Goal: Task Accomplishment & Management: Use online tool/utility

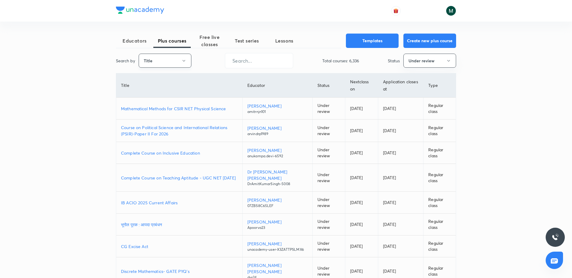
click at [166, 56] on button "Title" at bounding box center [165, 61] width 53 height 14
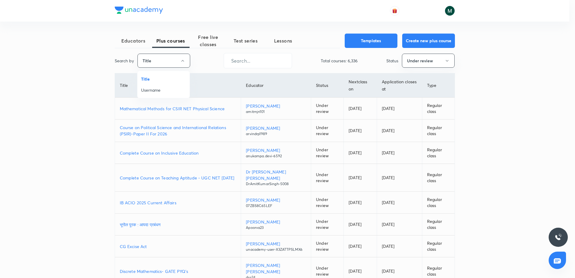
click at [143, 92] on span "Username" at bounding box center [163, 90] width 45 height 6
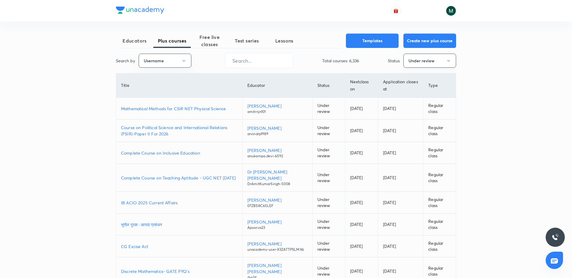
click at [422, 63] on button "Under review" at bounding box center [429, 61] width 53 height 14
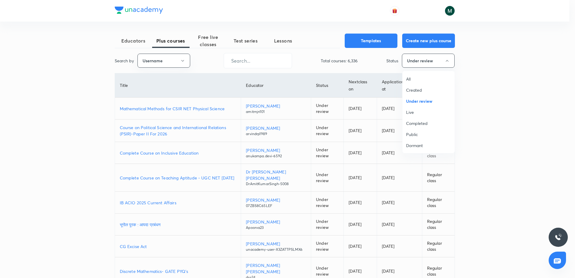
click at [413, 76] on span "All" at bounding box center [428, 79] width 45 height 6
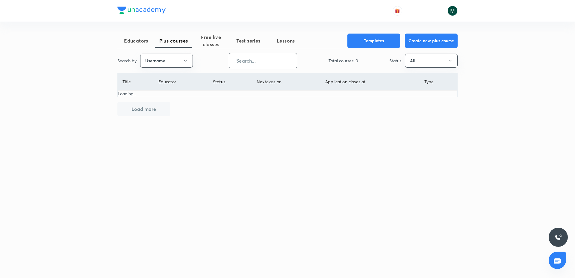
click at [251, 64] on input "text" at bounding box center [263, 60] width 68 height 15
paste input "yadavvinu60-5296"
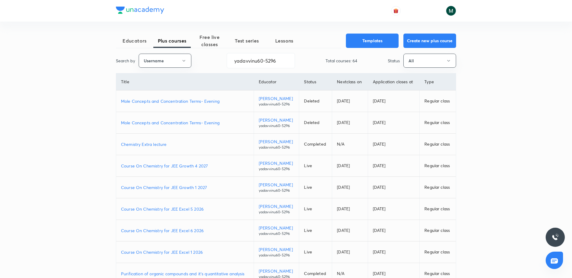
click at [170, 231] on p "Course On Chemistry for JEE Excel 6 2026" at bounding box center [185, 230] width 128 height 6
click at [238, 62] on input "yadavvinu60-5296" at bounding box center [261, 60] width 68 height 15
click at [244, 60] on input "yadavvinu60-5296" at bounding box center [261, 60] width 68 height 15
click at [245, 57] on input "yadavvinu60-5296" at bounding box center [261, 60] width 68 height 15
paste input "PR9IB7W4V4ZH"
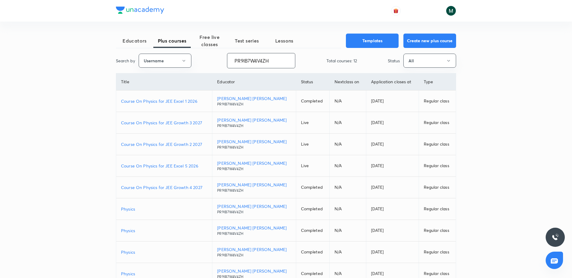
click at [188, 143] on p "Course On Physics for JEE Growth 2 2027" at bounding box center [164, 144] width 86 height 6
click at [181, 189] on p "Course On Physics for JEE Growth 4 2027" at bounding box center [164, 187] width 86 height 6
click at [179, 122] on p "Course On Physics for JEE Growth 3 2027" at bounding box center [164, 122] width 86 height 6
click at [169, 168] on p "Course On Physics for JEE Excel 5 2026" at bounding box center [164, 166] width 86 height 6
click at [253, 62] on input "PR9IB7W4V4ZH" at bounding box center [261, 60] width 68 height 15
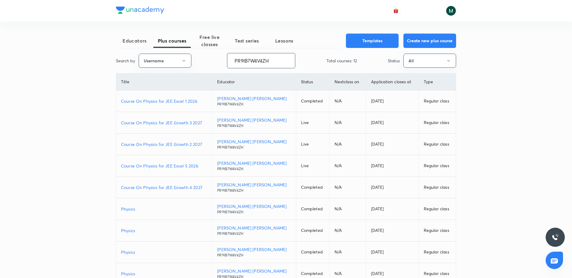
paste input "unacademy-user-UKU6WL367E2B"
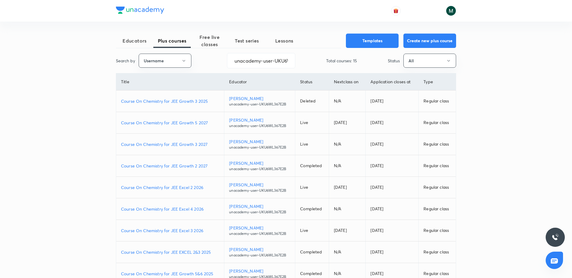
click at [170, 166] on p "Course On Chemistry for JEE Growth 2 2027" at bounding box center [170, 166] width 98 height 6
click at [176, 230] on p "Course On Chemistry for JEE Excel 3 2026" at bounding box center [170, 230] width 98 height 6
click at [188, 141] on p "Course On Chemistry for JEE Growth 3 2027" at bounding box center [170, 144] width 98 height 6
click at [192, 188] on p "Course On Chemistry for JEE Excel 2 2026" at bounding box center [170, 187] width 98 height 6
click at [242, 58] on input "unacademy-user-UKU6WL367E2B" at bounding box center [261, 60] width 68 height 15
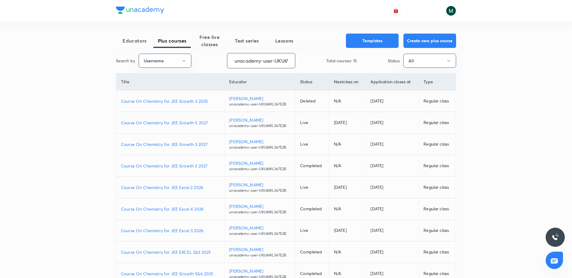
paste input "641B5I3BQVX2"
click at [185, 251] on p "Course On Mathematics for JEE Excel 1 2026" at bounding box center [170, 252] width 99 height 6
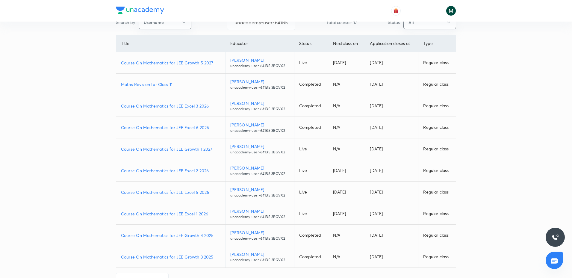
scroll to position [58, 0]
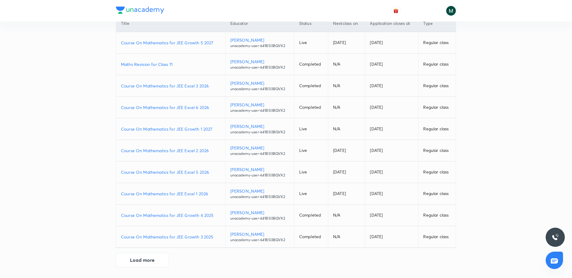
click at [181, 170] on p "Course On Mathematics for JEE Excel 5 2026" at bounding box center [170, 172] width 99 height 6
click at [185, 43] on p "Course On Mathematics for JEE Growth 5 2027" at bounding box center [170, 43] width 99 height 6
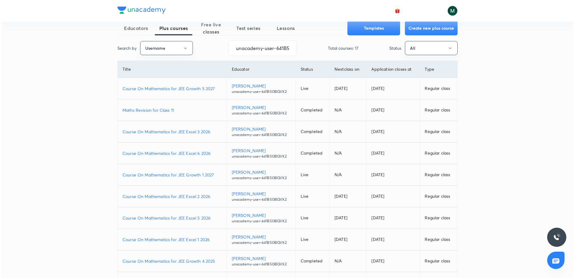
scroll to position [0, 0]
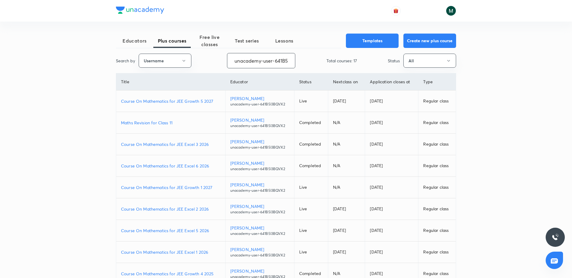
click at [257, 64] on input "unacademy-user-641B5I3BQVX2" at bounding box center [261, 60] width 68 height 15
paste input "TZ6401TY2C26"
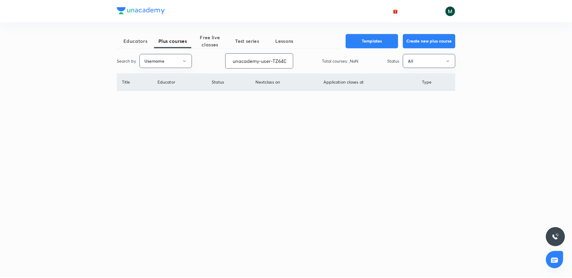
scroll to position [0, 21]
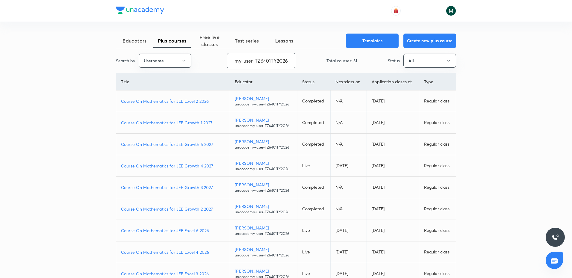
type input "unacademy-user-TZ6401TY2C26"
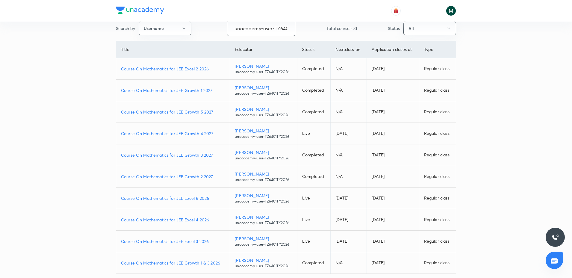
scroll to position [58, 0]
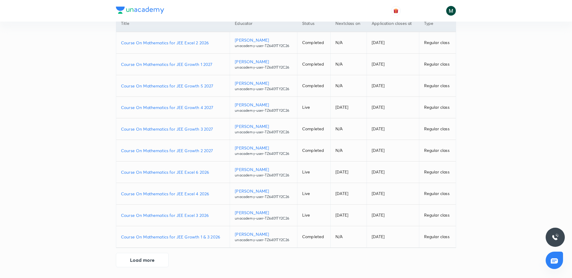
click at [178, 216] on p "Course On Mathematics for JEE Excel 3 2026" at bounding box center [173, 215] width 104 height 6
click at [201, 105] on p "Course On Mathematics for JEE Growth 4 2027" at bounding box center [173, 107] width 104 height 6
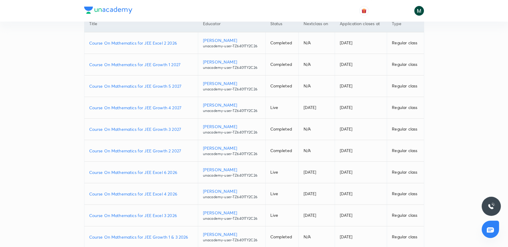
click at [148, 173] on p "Course On Mathematics for JEE Excel 6 2026" at bounding box center [141, 172] width 104 height 6
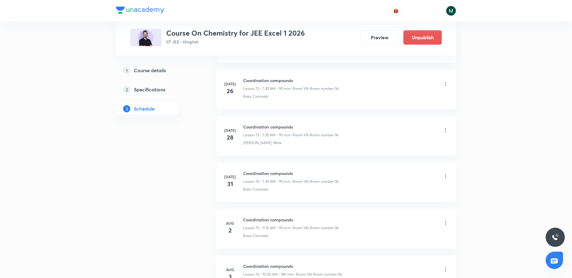
scroll to position [4564, 0]
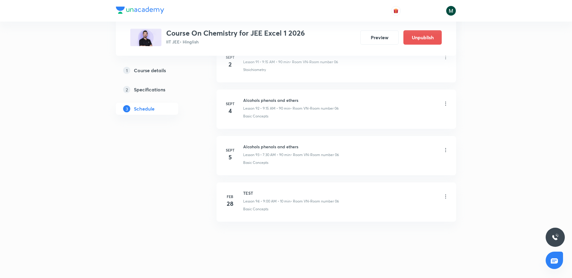
drag, startPoint x: 318, startPoint y: 125, endPoint x: 322, endPoint y: 277, distance: 152.4
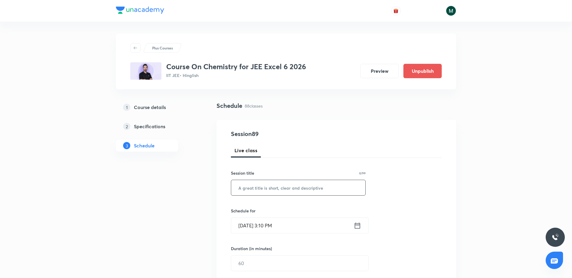
click at [254, 185] on input "text" at bounding box center [298, 187] width 134 height 15
paste input "alcohols phenols and ethers"
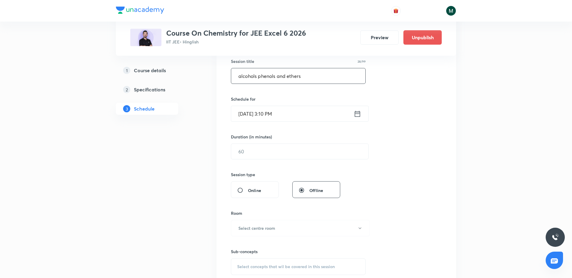
scroll to position [112, 0]
type input "alcohols phenols and ethers"
click at [259, 147] on input "text" at bounding box center [299, 150] width 137 height 15
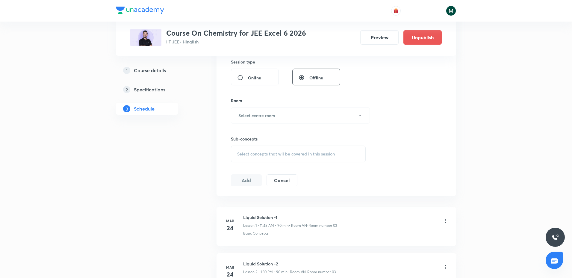
scroll to position [225, 0]
type input "90"
click at [272, 112] on h6 "Select centre room" at bounding box center [256, 115] width 37 height 6
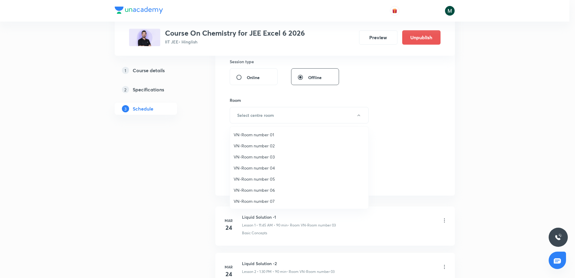
click at [263, 157] on span "VN-Room number 03" at bounding box center [298, 157] width 131 height 6
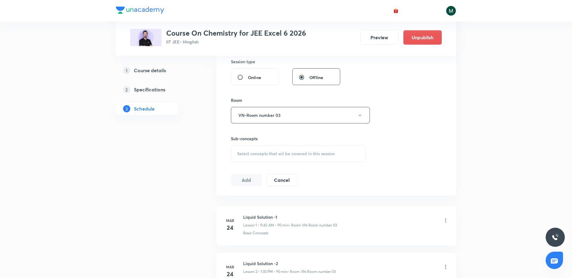
click at [263, 158] on div "Select concepts that wil be covered in this session" at bounding box center [298, 153] width 135 height 17
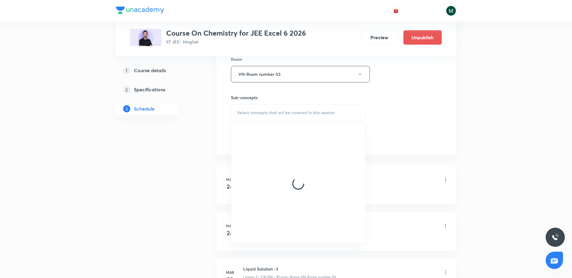
scroll to position [299, 0]
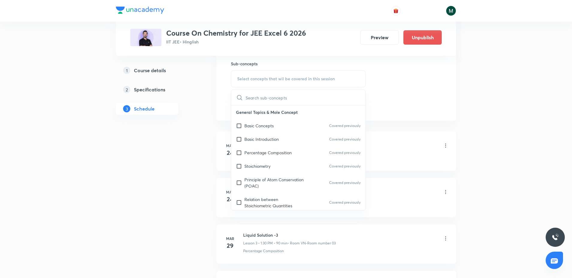
click at [267, 122] on p "Basic Concepts" at bounding box center [258, 125] width 29 height 6
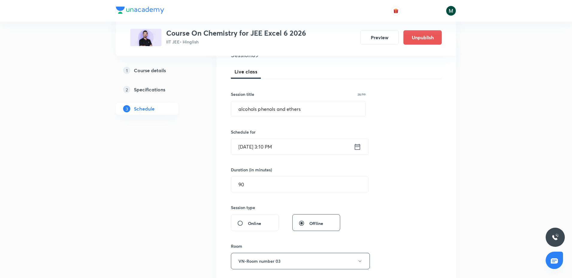
scroll to position [75, 0]
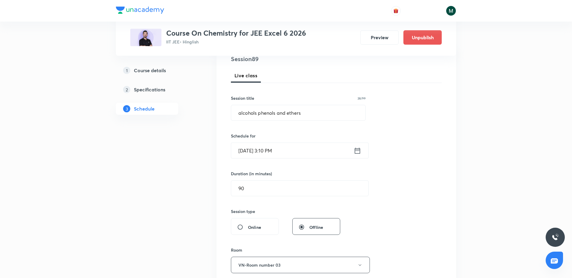
click at [254, 158] on div "Session 89 Live class Session title 28/99 alcohols phenols and ethers ​ Schedul…" at bounding box center [336, 198] width 211 height 288
drag, startPoint x: 252, startPoint y: 144, endPoint x: 248, endPoint y: 137, distance: 7.7
click at [249, 141] on div "Schedule for Sept 4, 2025, 3:10 PM ​" at bounding box center [298, 146] width 135 height 26
click at [270, 149] on input "Sept 4, 2025, 3:10 PM" at bounding box center [292, 150] width 122 height 15
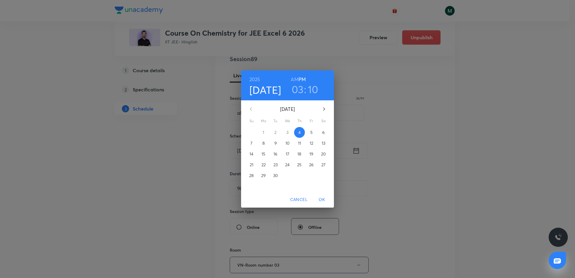
click at [309, 135] on span "5" at bounding box center [311, 132] width 11 height 6
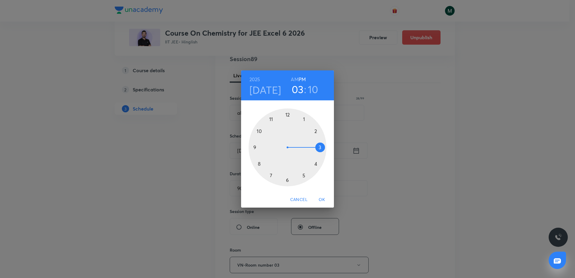
click at [304, 118] on div at bounding box center [287, 147] width 78 height 78
drag, startPoint x: 291, startPoint y: 148, endPoint x: 287, endPoint y: 166, distance: 19.3
click at [287, 166] on div at bounding box center [287, 147] width 78 height 78
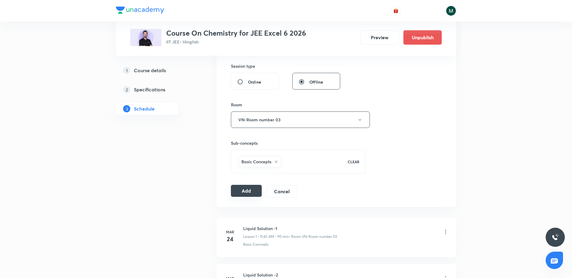
scroll to position [225, 0]
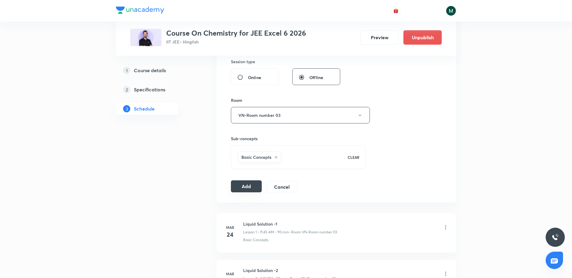
click at [252, 191] on button "Add" at bounding box center [246, 186] width 31 height 12
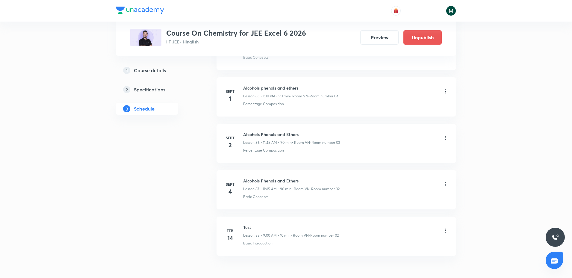
scroll to position [4010, 0]
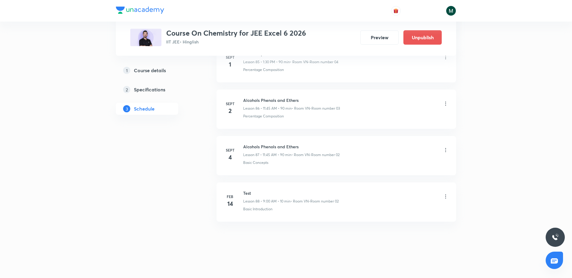
drag, startPoint x: 283, startPoint y: 63, endPoint x: 282, endPoint y: 149, distance: 86.5
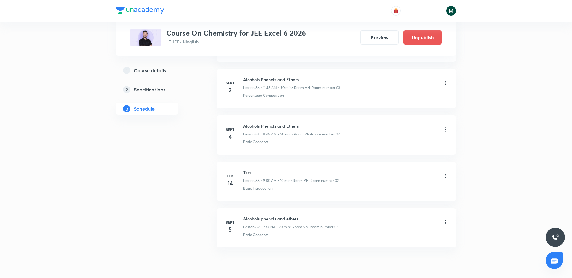
scroll to position [4056, 0]
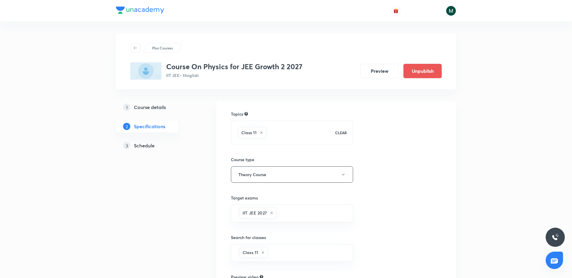
click at [145, 142] on h5 "Schedule" at bounding box center [144, 145] width 21 height 7
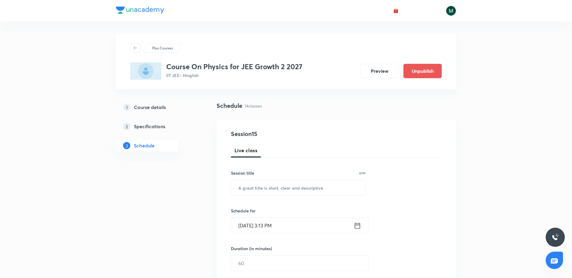
scroll to position [37, 0]
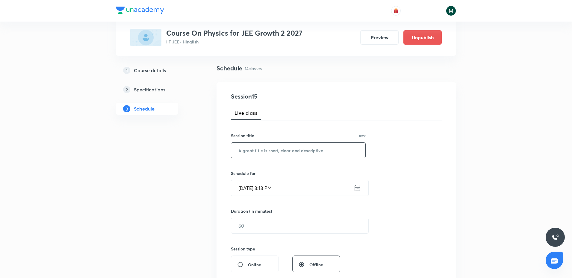
click at [268, 154] on input "text" at bounding box center [298, 149] width 134 height 15
paste input "work power and energy (WPE)"
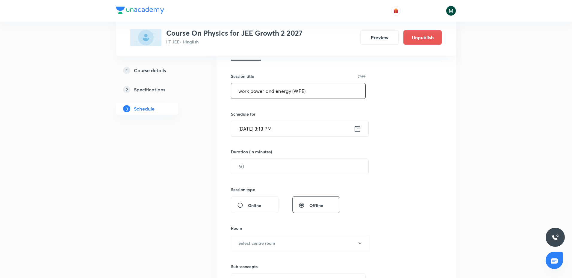
scroll to position [112, 0]
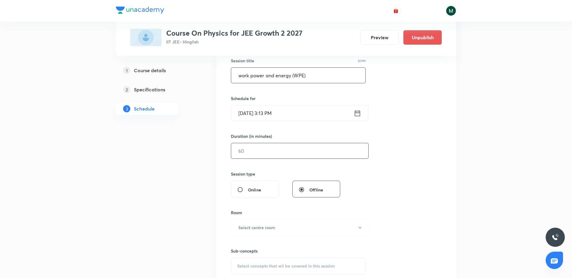
type input "work power and energy (WPE)"
click at [254, 154] on input "text" at bounding box center [299, 150] width 137 height 15
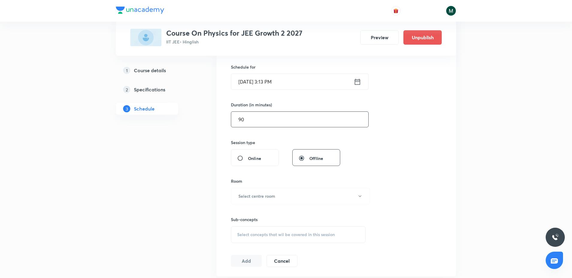
scroll to position [187, 0]
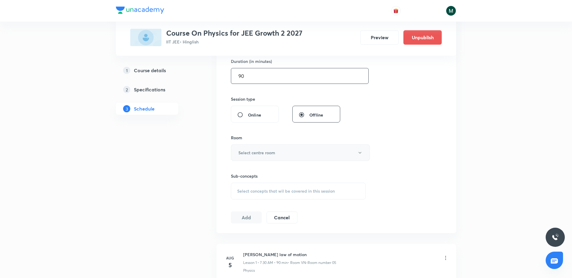
type input "90"
click at [271, 149] on h6 "Select centre room" at bounding box center [256, 152] width 37 height 6
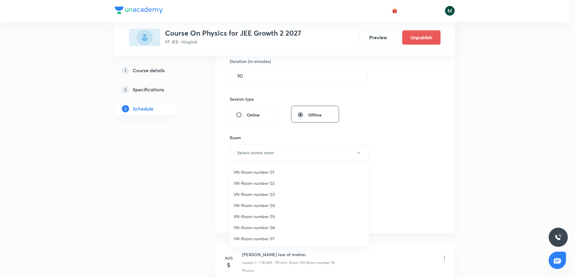
click at [263, 210] on ul "VN-Room number 01 VN-Room number 02 VN-Room number 03 VN-Room number 04 VN-Room…" at bounding box center [302, 210] width 144 height 93
click at [274, 214] on li "VN-Room number 05" at bounding box center [299, 216] width 138 height 11
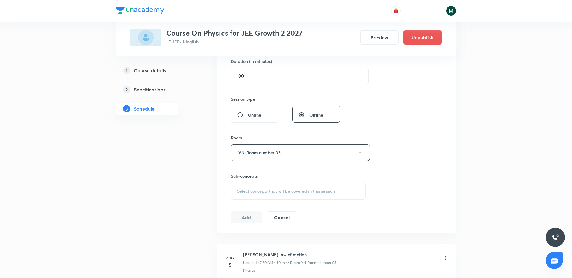
click at [263, 193] on span "Select concepts that wil be covered in this session" at bounding box center [286, 191] width 98 height 5
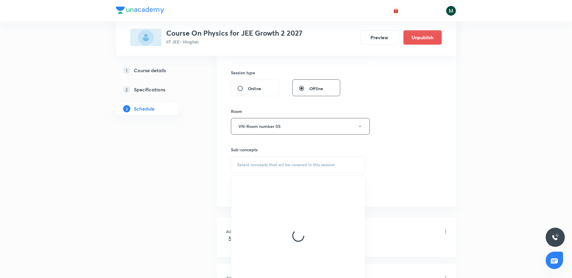
scroll to position [262, 0]
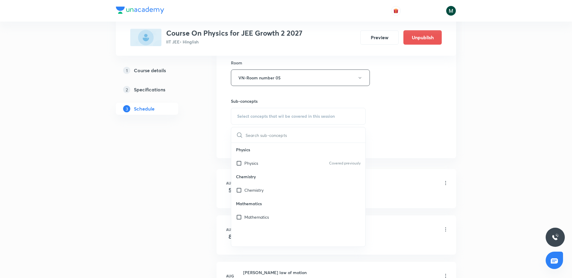
drag, startPoint x: 259, startPoint y: 162, endPoint x: 157, endPoint y: 174, distance: 101.9
click at [257, 162] on div "Physics Covered previously" at bounding box center [298, 162] width 134 height 13
checkbox input "true"
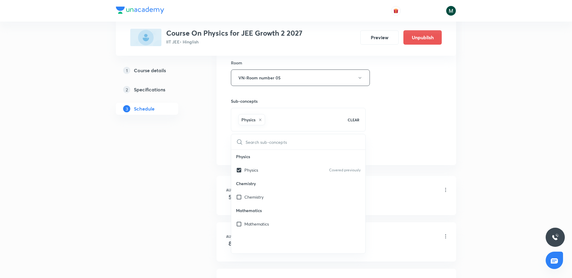
drag, startPoint x: 140, startPoint y: 175, endPoint x: 151, endPoint y: 169, distance: 12.3
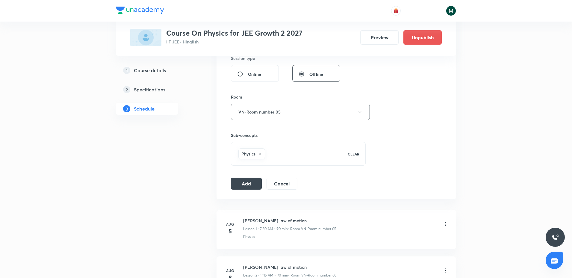
scroll to position [150, 0]
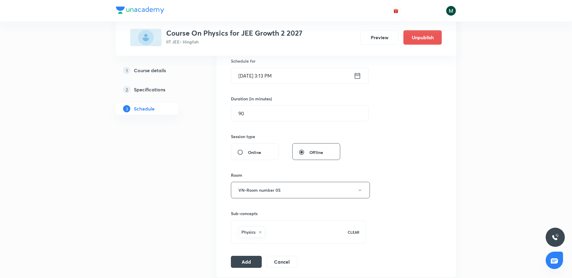
click at [269, 81] on input "Sept 4, 2025, 3:13 PM" at bounding box center [292, 75] width 122 height 15
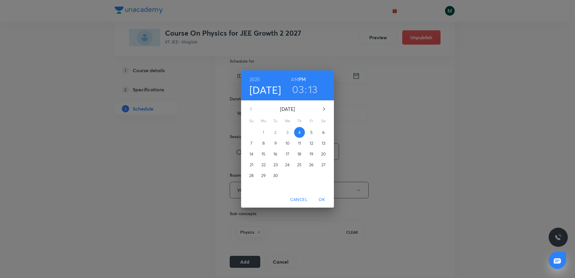
click at [308, 133] on span "5" at bounding box center [311, 132] width 11 height 6
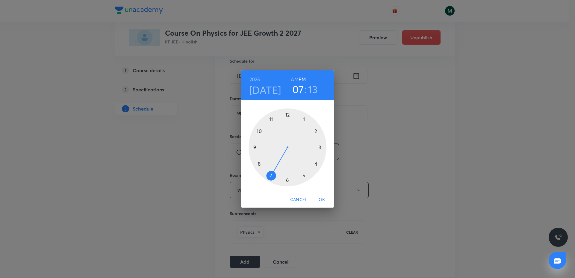
drag, startPoint x: 271, startPoint y: 175, endPoint x: 290, endPoint y: 131, distance: 47.6
click at [271, 170] on div at bounding box center [287, 147] width 78 height 78
click at [295, 80] on h6 "AM" at bounding box center [294, 79] width 7 height 8
drag, startPoint x: 291, startPoint y: 164, endPoint x: 287, endPoint y: 178, distance: 14.9
click at [287, 178] on div at bounding box center [287, 147] width 78 height 78
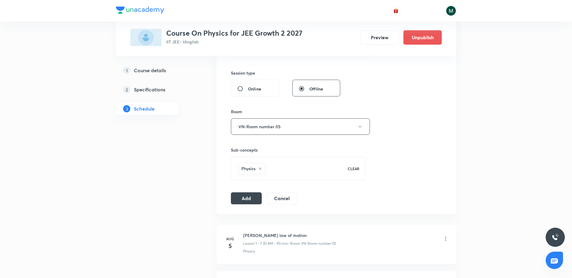
scroll to position [262, 0]
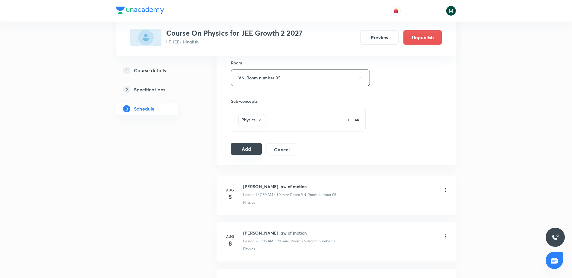
click at [246, 149] on button "Add" at bounding box center [246, 149] width 31 height 12
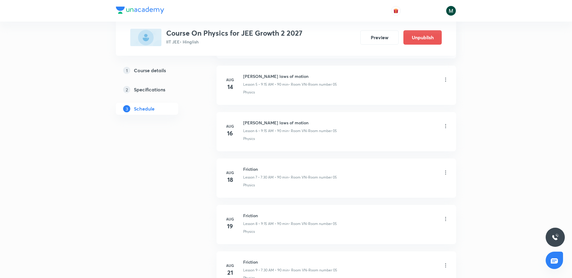
scroll to position [623, 0]
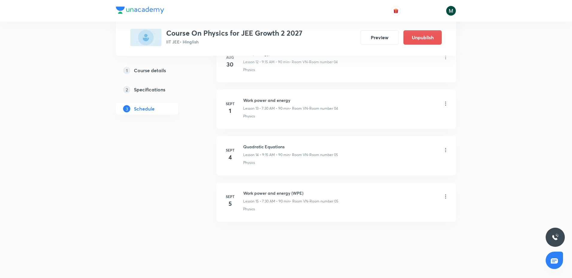
drag, startPoint x: 281, startPoint y: 136, endPoint x: 271, endPoint y: 182, distance: 47.3
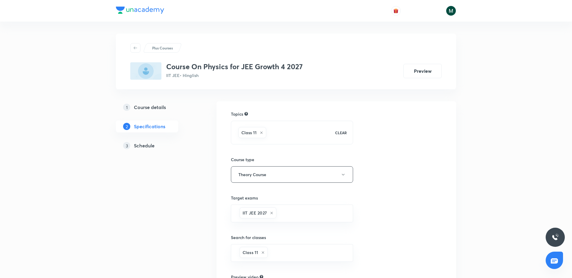
click at [147, 147] on h5 "Schedule" at bounding box center [144, 145] width 21 height 7
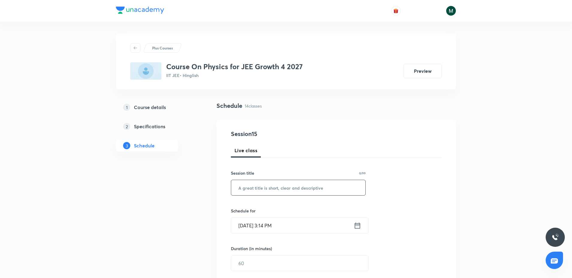
click at [272, 188] on input "text" at bounding box center [298, 187] width 134 height 15
paste input "relative motion"
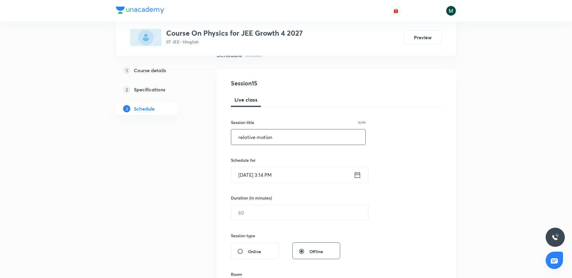
scroll to position [112, 0]
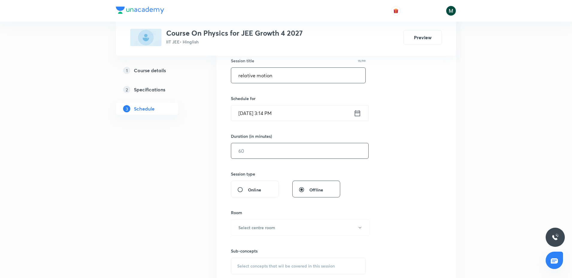
type input "relative motion"
click at [263, 143] on div "​" at bounding box center [300, 151] width 138 height 16
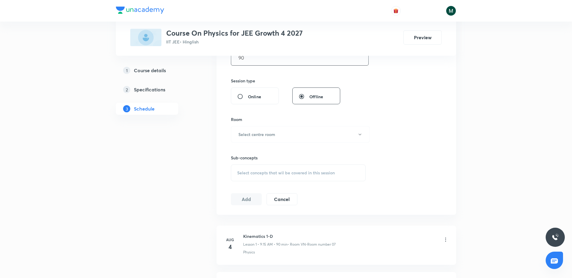
scroll to position [225, 0]
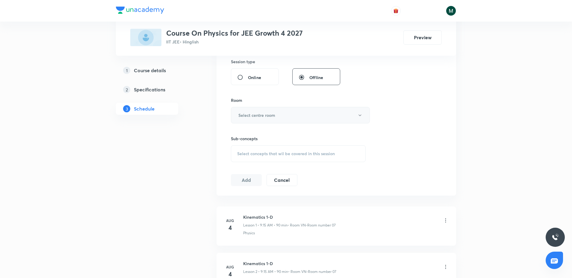
type input "90"
click at [268, 117] on h6 "Select centre room" at bounding box center [256, 115] width 37 height 6
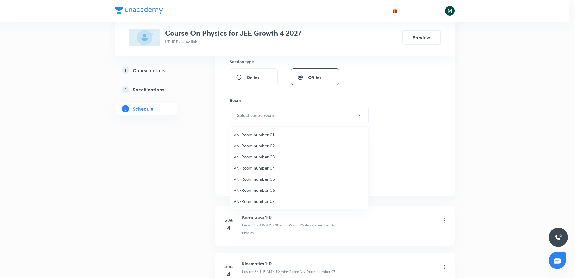
click at [266, 201] on span "VN-Room number 07" at bounding box center [298, 201] width 131 height 6
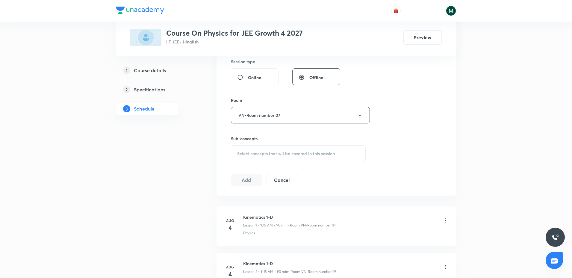
click at [264, 155] on span "Select concepts that wil be covered in this session" at bounding box center [286, 153] width 98 height 5
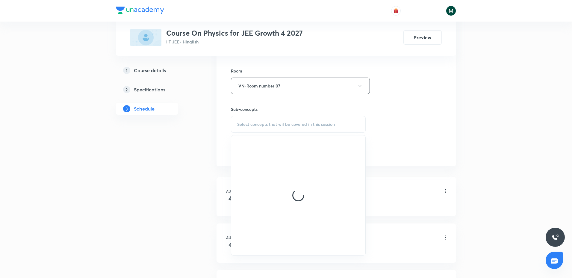
scroll to position [299, 0]
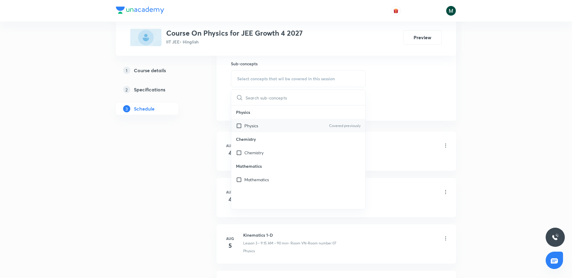
click at [262, 125] on div "Physics Covered previously" at bounding box center [298, 125] width 134 height 13
checkbox input "true"
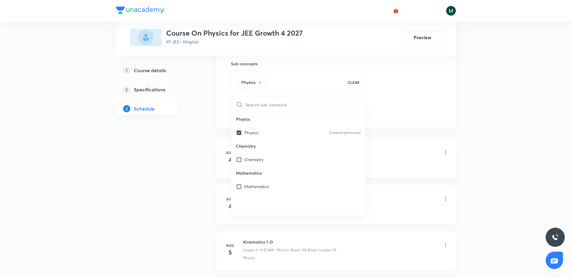
drag, startPoint x: 186, startPoint y: 144, endPoint x: 196, endPoint y: 142, distance: 10.2
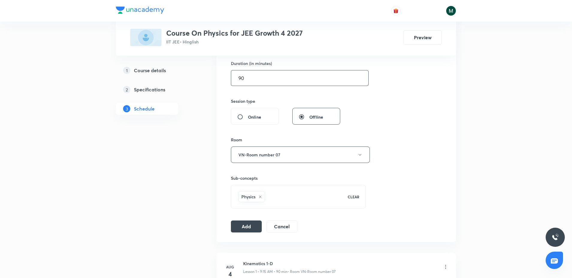
scroll to position [75, 0]
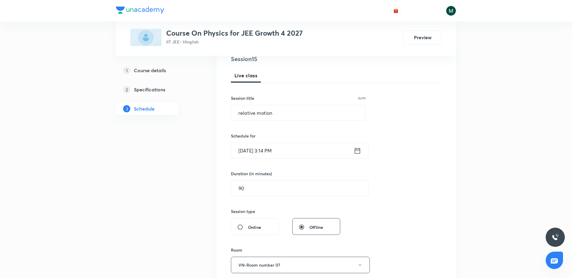
click at [278, 148] on input "Sept 4, 2025, 3:14 PM" at bounding box center [292, 150] width 122 height 15
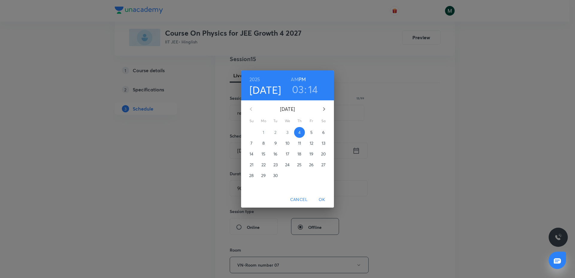
click at [309, 135] on button "5" at bounding box center [311, 132] width 11 height 11
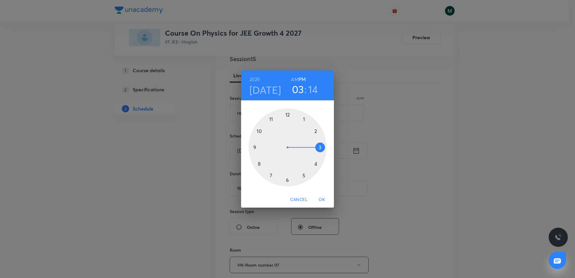
click at [254, 144] on div at bounding box center [287, 147] width 78 height 78
click at [297, 80] on h6 "AM" at bounding box center [294, 79] width 7 height 8
drag, startPoint x: 319, startPoint y: 152, endPoint x: 322, endPoint y: 147, distance: 5.8
click at [322, 147] on div at bounding box center [287, 147] width 78 height 78
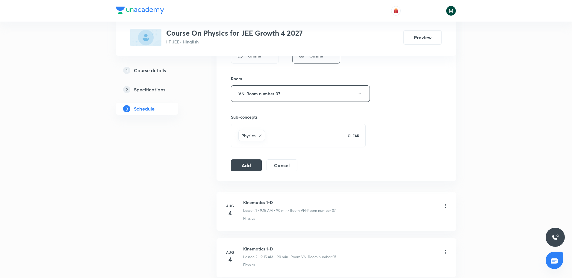
scroll to position [299, 0]
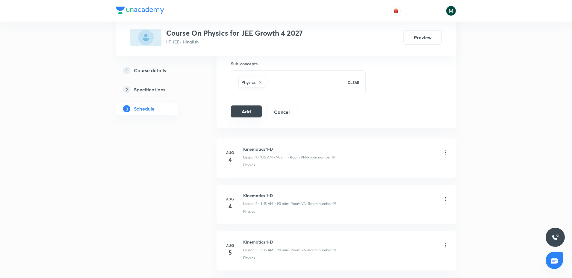
click at [245, 113] on button "Add" at bounding box center [246, 111] width 31 height 12
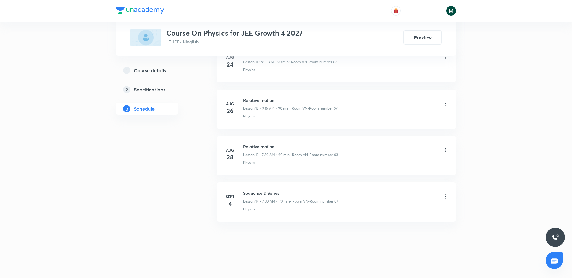
scroll to position [623, 0]
drag, startPoint x: 301, startPoint y: 86, endPoint x: 305, endPoint y: 164, distance: 77.9
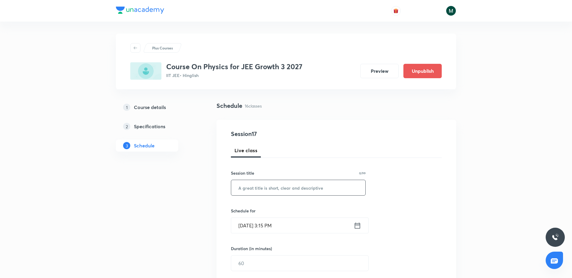
click at [259, 189] on input "text" at bounding box center [298, 187] width 134 height 15
paste input "relative motion"
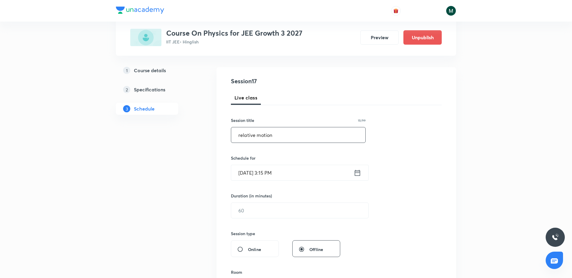
scroll to position [75, 0]
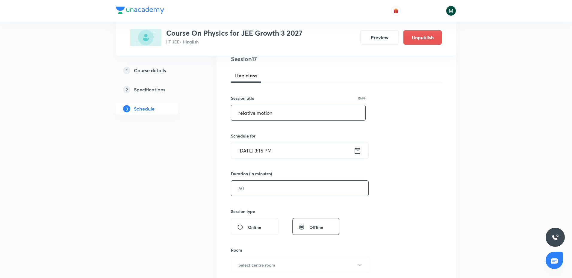
type input "relative motion"
click at [251, 187] on input "text" at bounding box center [299, 188] width 137 height 15
type input "90"
click at [275, 153] on input "Sept 4, 2025, 3:15 PM" at bounding box center [292, 150] width 122 height 15
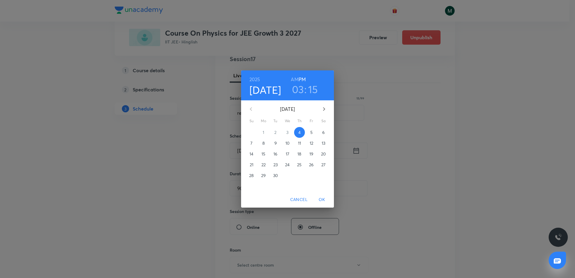
click at [312, 134] on p "5" at bounding box center [311, 132] width 2 height 6
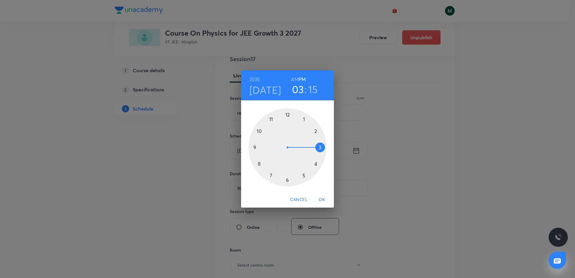
click at [292, 79] on h6 "AM" at bounding box center [294, 79] width 7 height 8
drag, startPoint x: 267, startPoint y: 148, endPoint x: 274, endPoint y: 133, distance: 17.3
click at [274, 133] on div at bounding box center [287, 147] width 78 height 78
drag, startPoint x: 274, startPoint y: 133, endPoint x: 261, endPoint y: 147, distance: 19.3
click at [261, 147] on div at bounding box center [287, 147] width 78 height 78
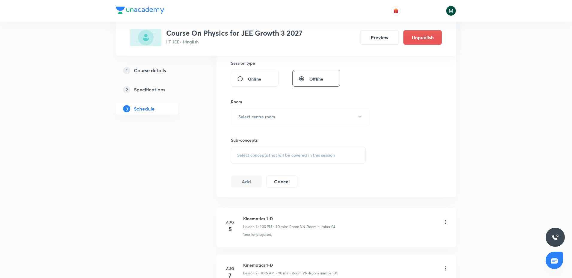
scroll to position [225, 0]
click at [273, 118] on button "Select centre room" at bounding box center [300, 115] width 139 height 16
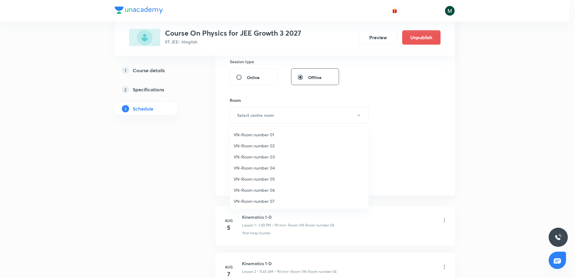
click at [266, 168] on span "VN-Room number 04" at bounding box center [298, 168] width 131 height 6
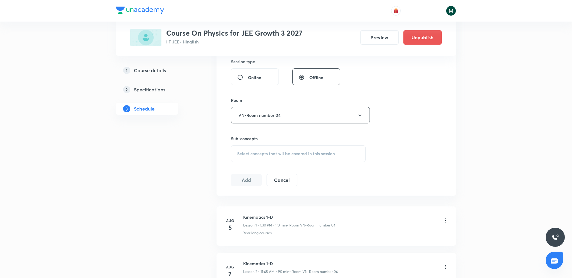
click at [270, 160] on div "Select concepts that wil be covered in this session" at bounding box center [298, 153] width 135 height 17
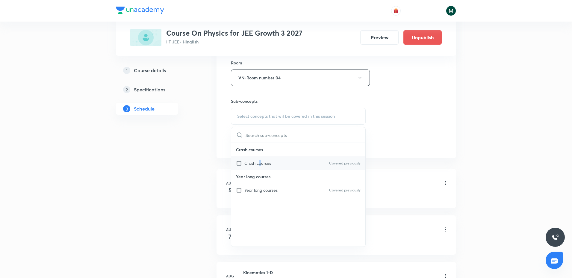
click at [260, 162] on p "Crash courses" at bounding box center [257, 163] width 27 height 6
checkbox input "true"
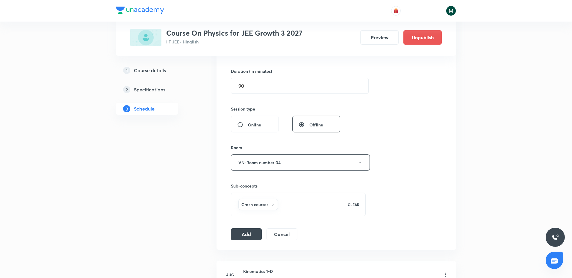
scroll to position [187, 0]
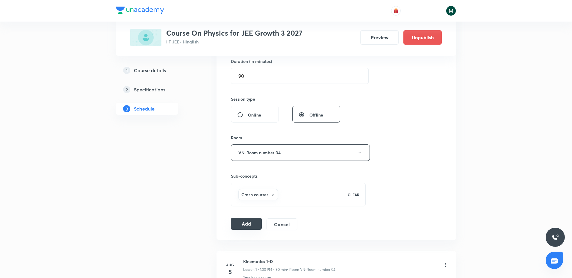
click at [251, 226] on button "Add" at bounding box center [246, 224] width 31 height 12
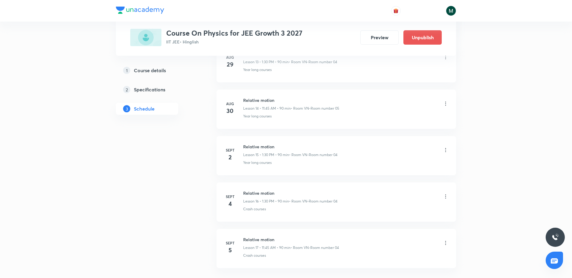
scroll to position [991, 0]
drag, startPoint x: 285, startPoint y: 113, endPoint x: 282, endPoint y: 188, distance: 75.8
drag, startPoint x: 275, startPoint y: 210, endPoint x: 272, endPoint y: 224, distance: 14.3
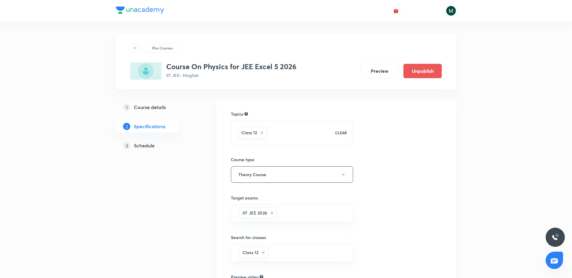
click at [133, 145] on div "3 Schedule" at bounding box center [157, 145] width 69 height 7
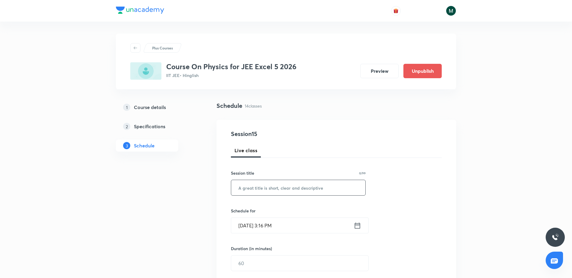
click at [279, 189] on input "text" at bounding box center [298, 187] width 134 height 15
paste input "ray optics -2"
type input "ray optics -2"
click at [258, 259] on input "text" at bounding box center [299, 262] width 137 height 15
type input "90"
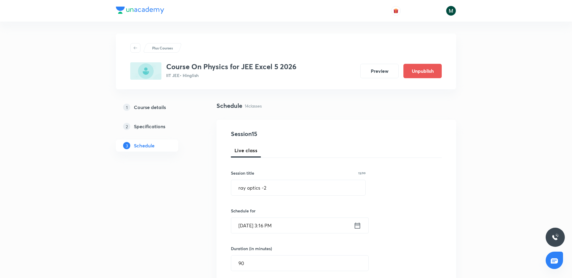
drag, startPoint x: 262, startPoint y: 233, endPoint x: 265, endPoint y: 232, distance: 3.1
click at [263, 233] on div "Session 15 Live class Session title 13/99 ray optics -2 ​ Schedule for [DATE] 3…" at bounding box center [336, 269] width 211 height 281
click at [265, 232] on input "[DATE] 3:16 PM" at bounding box center [292, 225] width 122 height 15
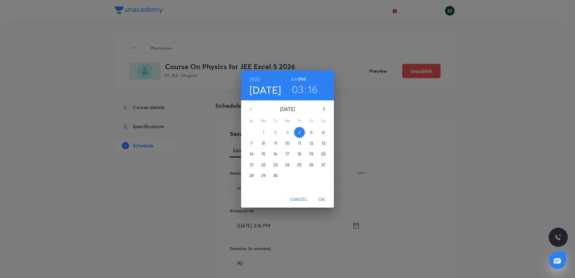
click at [311, 134] on p "5" at bounding box center [311, 132] width 2 height 6
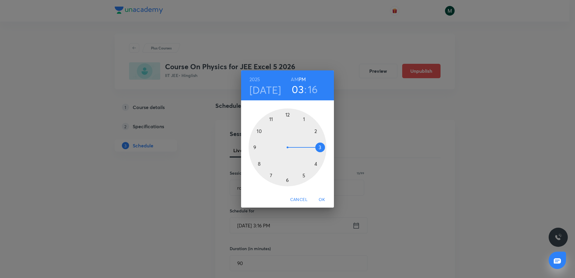
click at [304, 115] on div at bounding box center [287, 147] width 78 height 78
click at [297, 79] on h6 "AM" at bounding box center [294, 79] width 7 height 8
drag, startPoint x: 300, startPoint y: 155, endPoint x: 289, endPoint y: 176, distance: 24.0
click at [289, 176] on div at bounding box center [287, 147] width 78 height 78
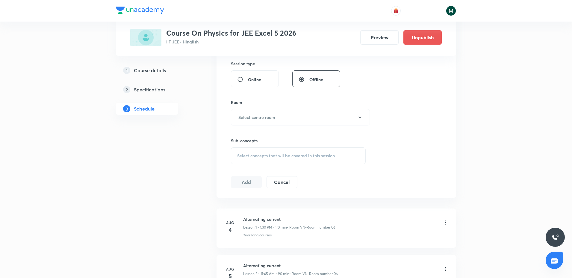
scroll to position [225, 0]
click at [266, 122] on button "Select centre room" at bounding box center [300, 115] width 139 height 16
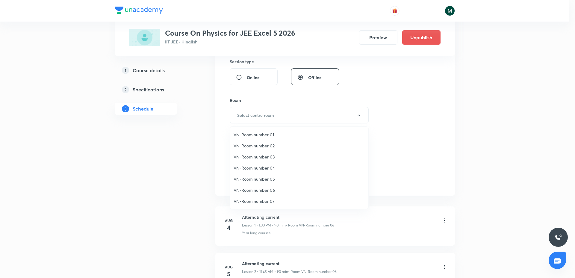
click at [262, 188] on span "VN-Room number 06" at bounding box center [298, 190] width 131 height 6
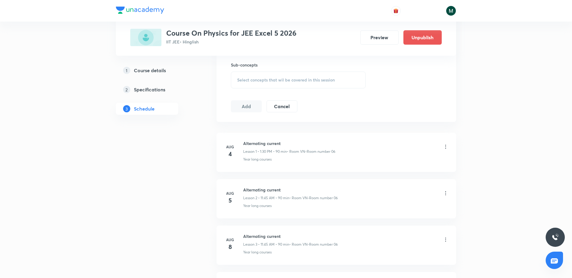
scroll to position [299, 0]
click at [283, 86] on div "Select concepts that wil be covered in this session" at bounding box center [298, 78] width 135 height 17
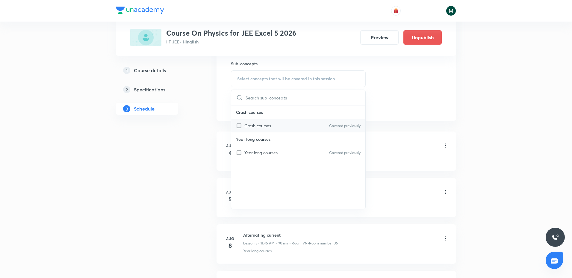
click at [277, 131] on div "Crash courses Covered previously" at bounding box center [298, 125] width 134 height 13
checkbox input "true"
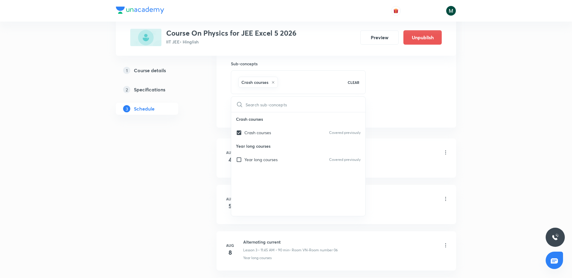
drag, startPoint x: 107, startPoint y: 210, endPoint x: 137, endPoint y: 194, distance: 33.8
click at [109, 210] on div "Plus Courses Course On Physics for JEE Excel 5 2026 IIT JEE • Hinglish Preview …" at bounding box center [286, 269] width 572 height 1136
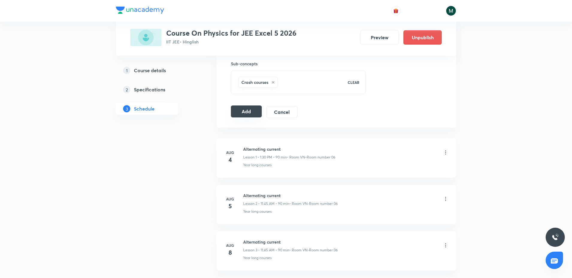
click at [245, 114] on button "Add" at bounding box center [246, 111] width 31 height 12
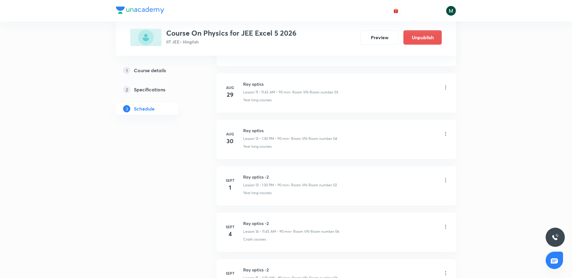
scroll to position [623, 0]
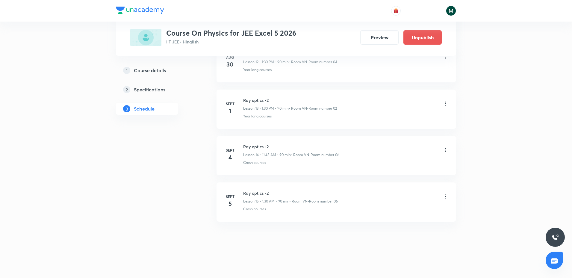
drag, startPoint x: 271, startPoint y: 113, endPoint x: 276, endPoint y: 190, distance: 77.4
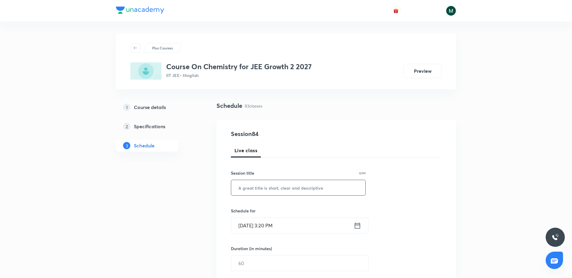
click at [252, 190] on input "text" at bounding box center [298, 187] width 134 height 15
paste input "thermodynamics"
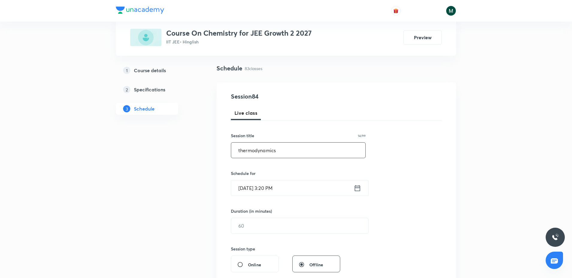
scroll to position [150, 0]
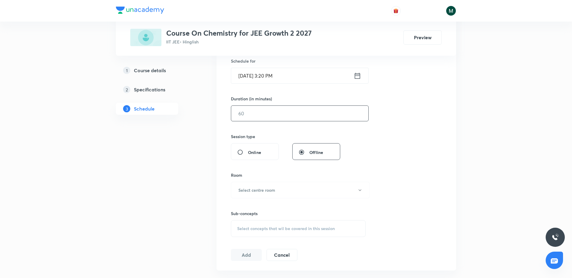
type input "thermodynamics"
click at [256, 113] on input "text" at bounding box center [299, 113] width 137 height 15
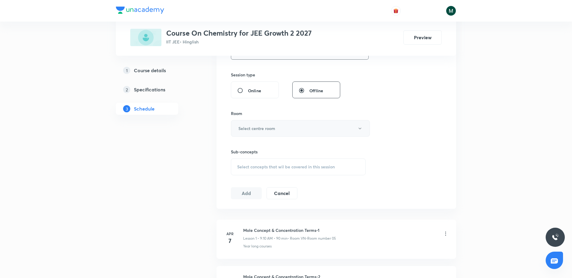
scroll to position [225, 0]
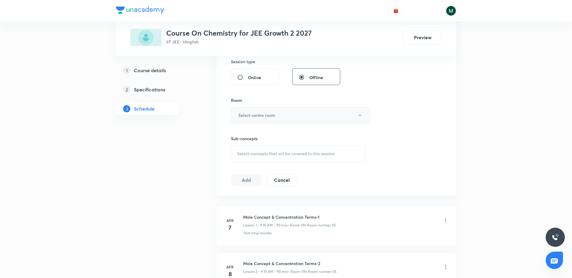
type input "90"
click at [254, 114] on h6 "Select centre room" at bounding box center [256, 115] width 37 height 6
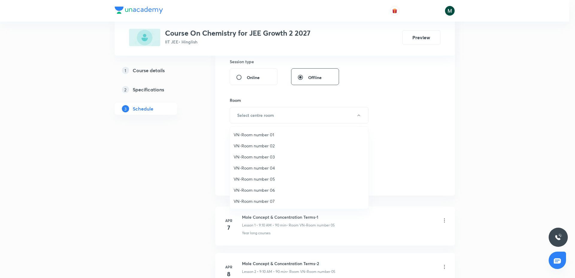
click at [260, 180] on span "VN-Room number 05" at bounding box center [298, 179] width 131 height 6
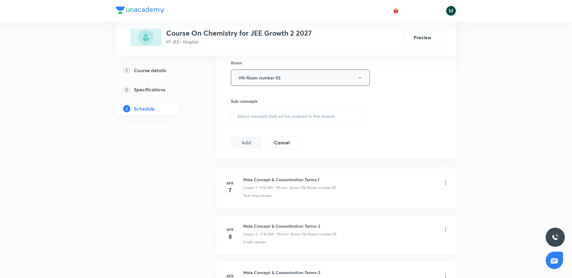
click at [262, 116] on span "Select concepts that wil be covered in this session" at bounding box center [286, 116] width 98 height 5
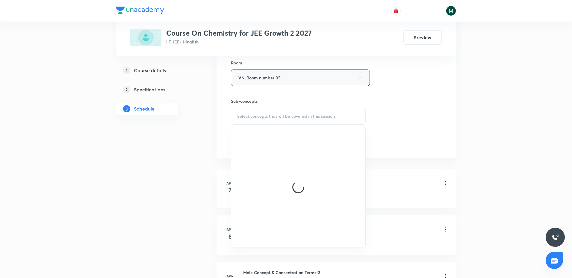
scroll to position [299, 0]
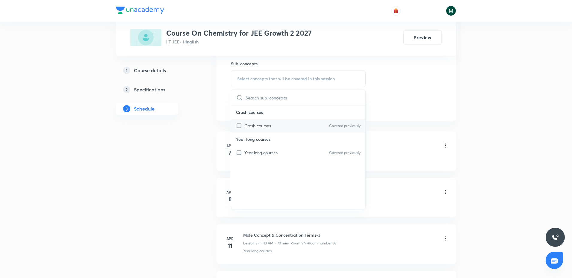
click at [253, 122] on p "Crash courses" at bounding box center [257, 125] width 27 height 6
checkbox input "true"
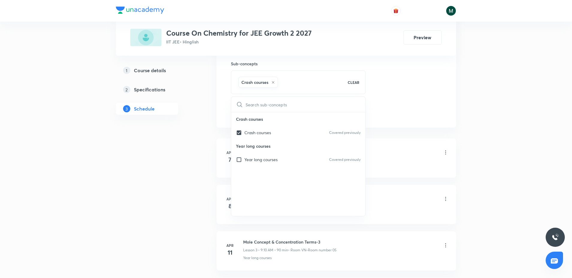
drag, startPoint x: 175, startPoint y: 143, endPoint x: 181, endPoint y: 141, distance: 6.0
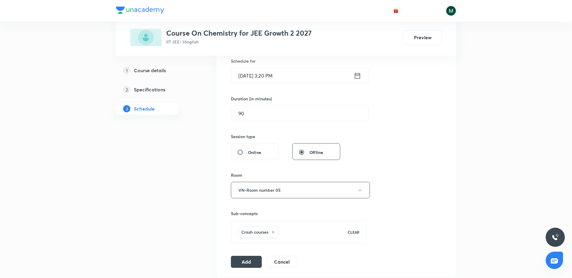
scroll to position [112, 0]
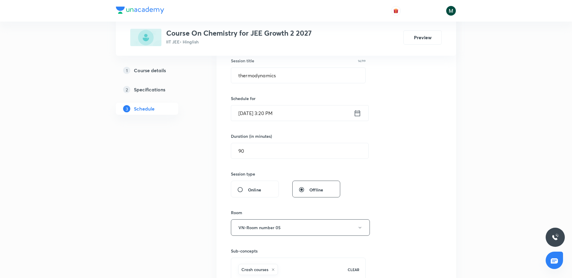
click at [260, 117] on input "Sept 4, 2025, 3:20 PM" at bounding box center [292, 112] width 122 height 15
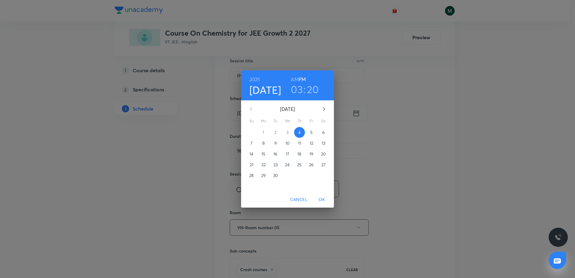
click at [310, 131] on span "5" at bounding box center [311, 132] width 11 height 6
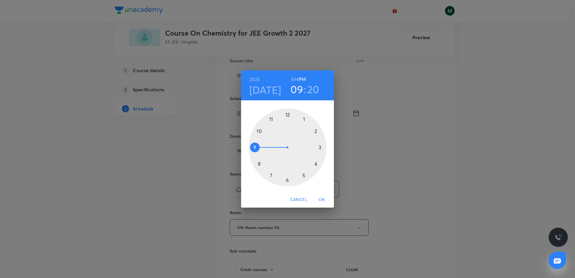
click at [254, 153] on div at bounding box center [287, 147] width 78 height 78
click at [297, 77] on h6 "AM" at bounding box center [294, 79] width 7 height 8
drag, startPoint x: 309, startPoint y: 144, endPoint x: 313, endPoint y: 148, distance: 5.1
click at [313, 148] on div at bounding box center [287, 147] width 78 height 78
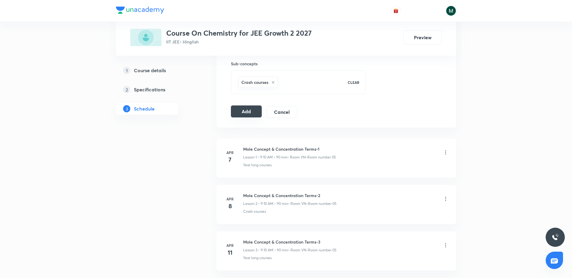
click at [244, 110] on button "Add" at bounding box center [246, 111] width 31 height 12
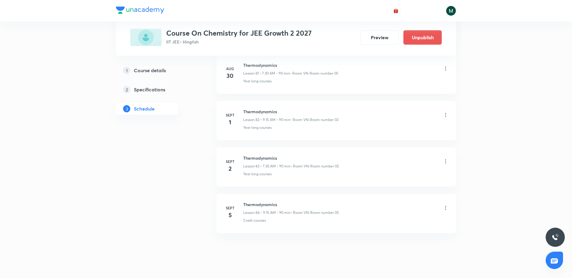
scroll to position [3824, 0]
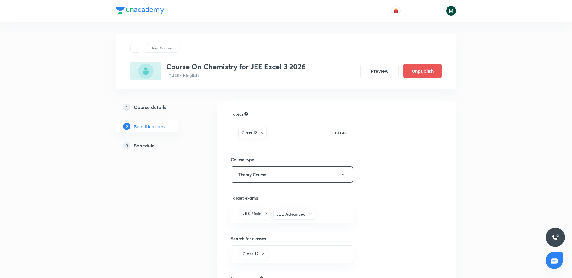
click at [146, 142] on h5 "Schedule" at bounding box center [144, 145] width 21 height 7
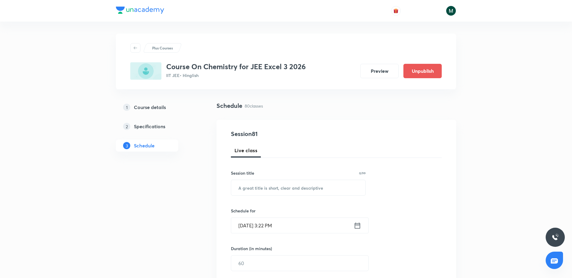
click at [271, 223] on input "[DATE] 3:22 PM" at bounding box center [292, 225] width 122 height 15
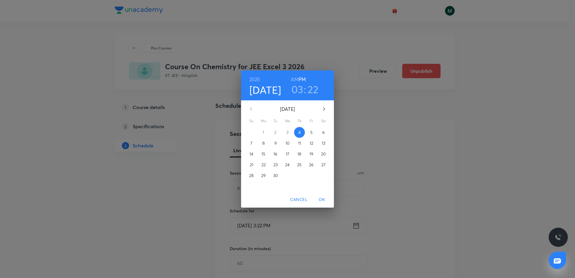
click at [313, 134] on span "5" at bounding box center [311, 132] width 11 height 6
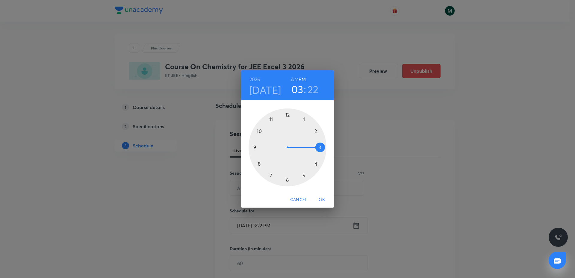
click at [273, 172] on div at bounding box center [287, 147] width 78 height 78
click at [295, 81] on h6 "AM" at bounding box center [294, 79] width 7 height 8
drag, startPoint x: 292, startPoint y: 155, endPoint x: 286, endPoint y: 175, distance: 20.8
click at [286, 175] on div at bounding box center [287, 147] width 78 height 78
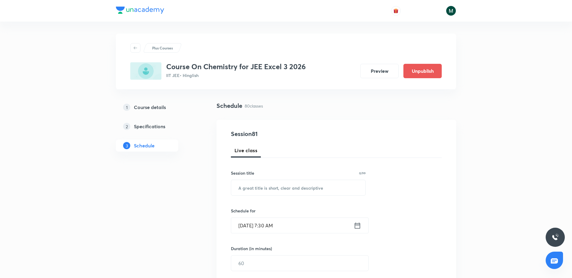
scroll to position [37, 0]
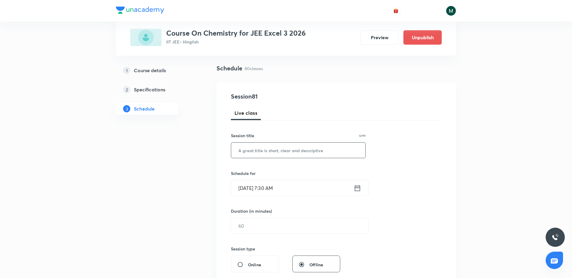
click at [266, 151] on input "text" at bounding box center [298, 149] width 134 height 15
paste input "alcohols phenols and ethers"
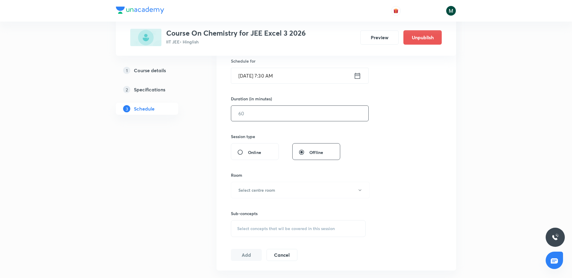
type input "alcohols phenols and ethers"
click at [265, 115] on input "text" at bounding box center [299, 113] width 137 height 15
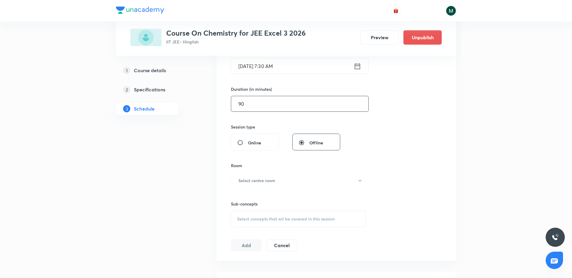
scroll to position [187, 0]
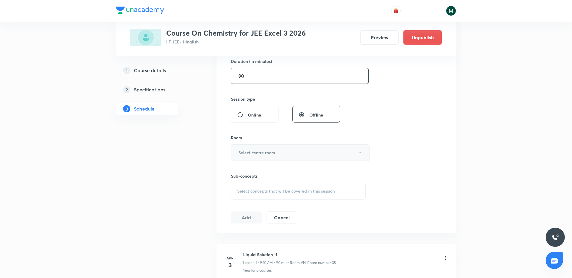
type input "90"
click at [260, 152] on h6 "Select centre room" at bounding box center [256, 152] width 37 height 6
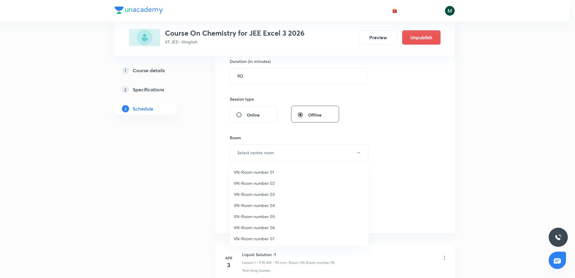
click at [268, 204] on span "VN-Room number 04" at bounding box center [298, 205] width 131 height 6
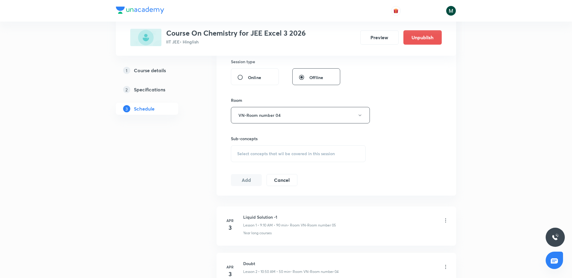
click at [270, 147] on div "Select concepts that wil be covered in this session" at bounding box center [298, 153] width 135 height 17
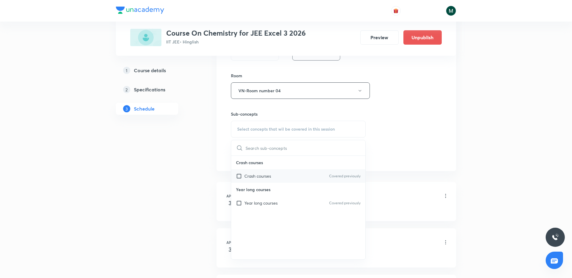
scroll to position [262, 0]
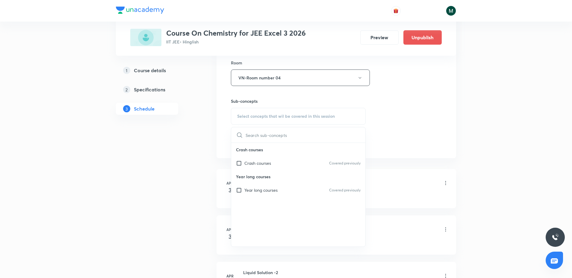
drag, startPoint x: 264, startPoint y: 160, endPoint x: 186, endPoint y: 187, distance: 82.6
click at [263, 160] on p "Crash courses" at bounding box center [257, 163] width 27 height 6
checkbox input "true"
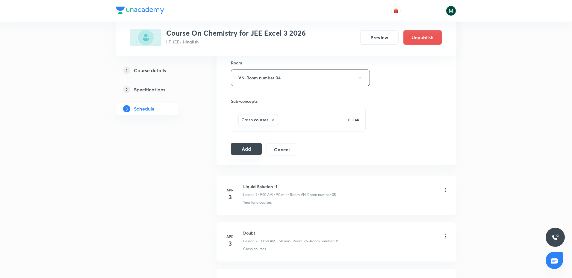
click at [233, 153] on button "Add" at bounding box center [246, 149] width 31 height 12
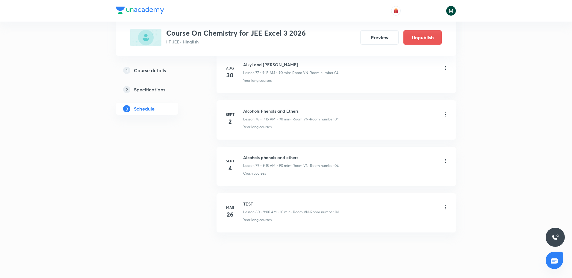
scroll to position [3639, 0]
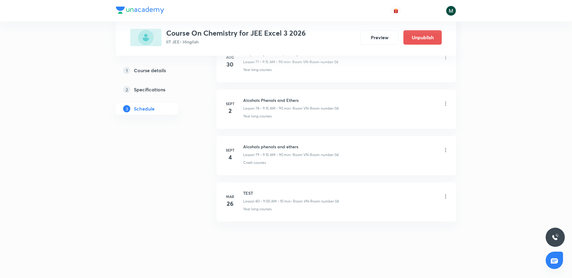
drag, startPoint x: 273, startPoint y: 178, endPoint x: 256, endPoint y: 207, distance: 33.4
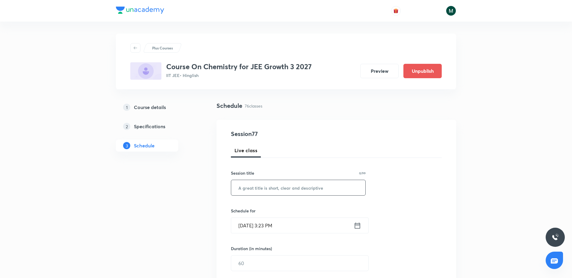
click at [251, 189] on input "text" at bounding box center [298, 187] width 134 height 15
paste input "periodic table"
type input "periodic table"
click at [296, 203] on div "Session 77 Live class Session title 14/99 periodic table ​ Schedule for [DATE] …" at bounding box center [336, 269] width 211 height 281
drag, startPoint x: 296, startPoint y: 203, endPoint x: 275, endPoint y: 209, distance: 21.9
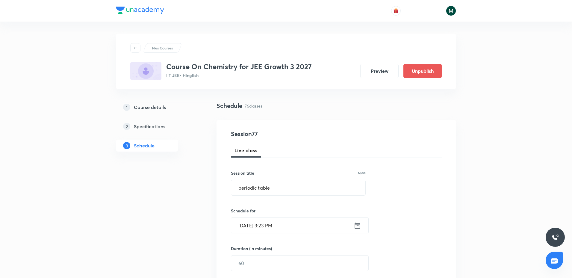
click at [275, 209] on h6 "Schedule for" at bounding box center [298, 210] width 135 height 6
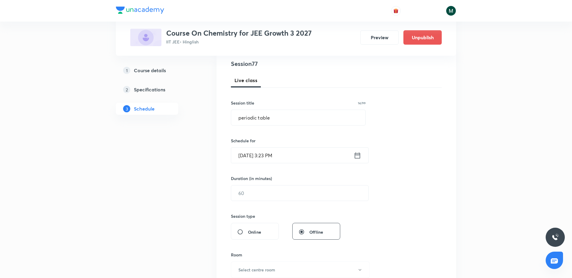
scroll to position [75, 0]
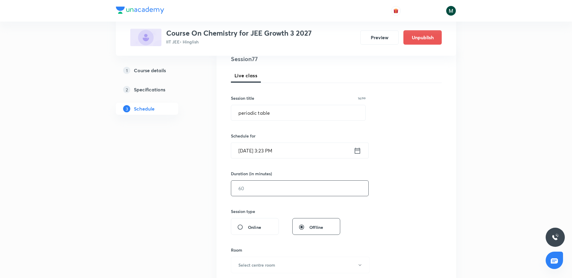
click at [255, 193] on input "text" at bounding box center [299, 188] width 137 height 15
type input "90"
click at [286, 151] on input "[DATE] 3:23 PM" at bounding box center [292, 150] width 122 height 15
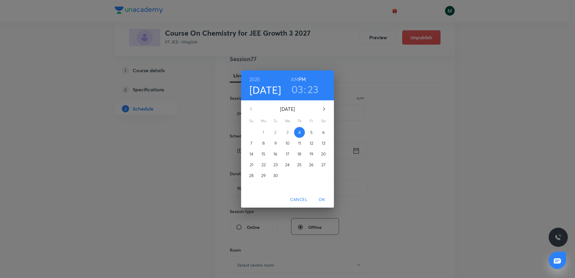
click at [312, 136] on button "5" at bounding box center [311, 132] width 11 height 11
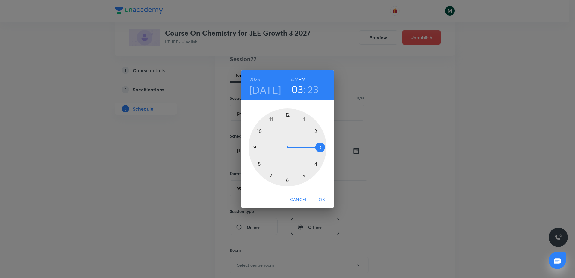
click at [303, 120] on div at bounding box center [287, 147] width 78 height 78
click at [288, 178] on div at bounding box center [287, 147] width 78 height 78
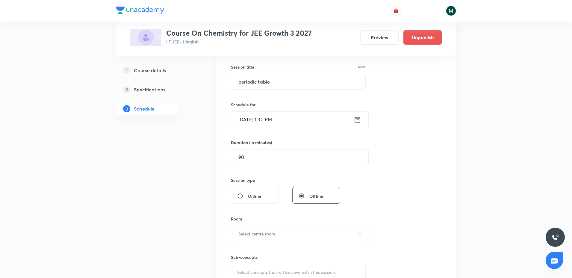
scroll to position [150, 0]
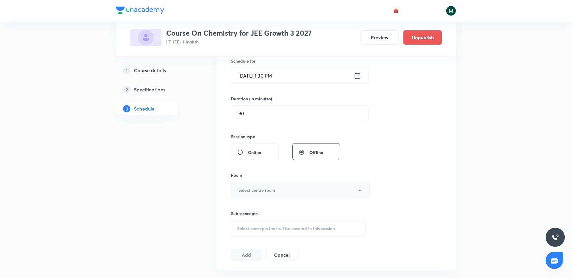
click at [266, 187] on h6 "Select centre room" at bounding box center [256, 190] width 37 height 6
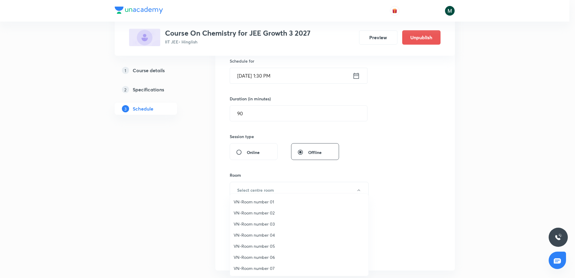
click at [264, 236] on span "VN-Room number 04" at bounding box center [298, 235] width 131 height 6
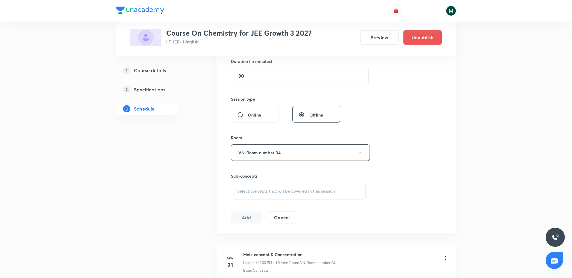
click at [273, 189] on span "Select concepts that wil be covered in this session" at bounding box center [286, 191] width 98 height 5
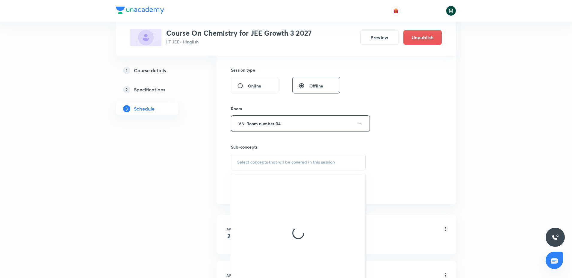
scroll to position [225, 0]
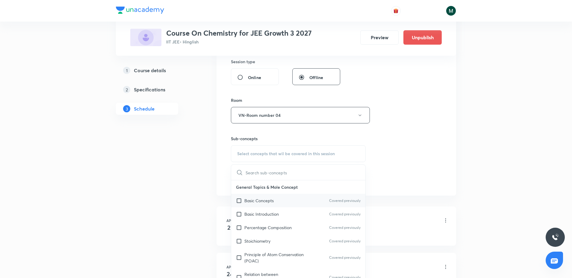
click at [258, 200] on p "Basic Concepts" at bounding box center [258, 200] width 29 height 6
checkbox input "true"
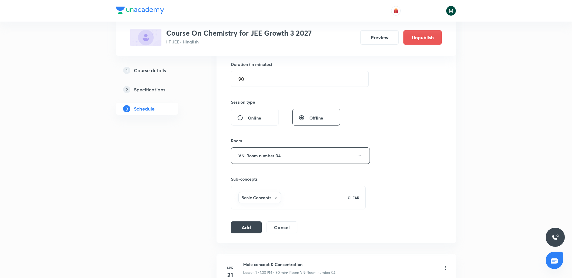
scroll to position [299, 0]
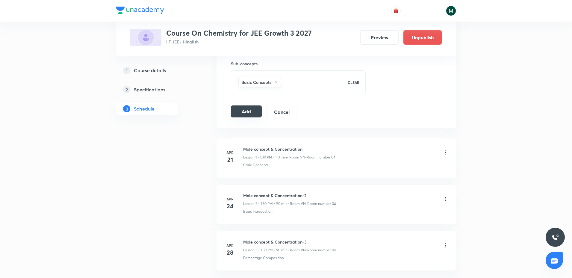
click at [249, 113] on button "Add" at bounding box center [246, 111] width 31 height 12
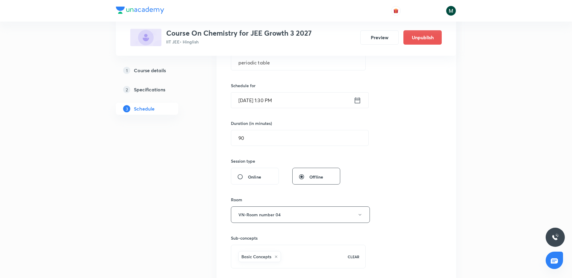
scroll to position [37, 0]
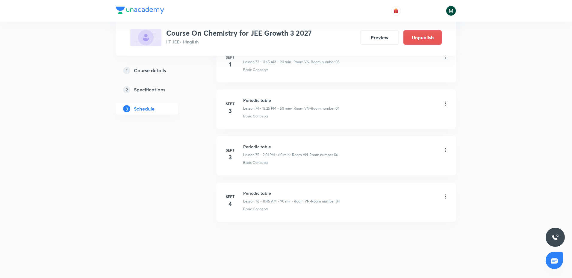
drag, startPoint x: 360, startPoint y: 175, endPoint x: 367, endPoint y: 231, distance: 55.8
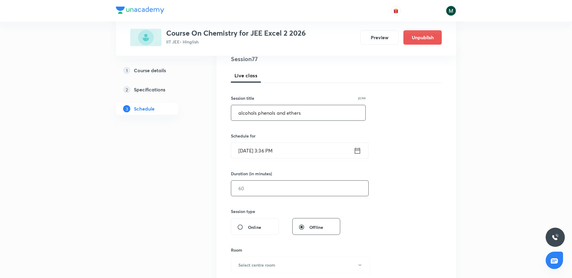
type input "alcohols phenols and ethers"
click at [275, 188] on input "text" at bounding box center [299, 188] width 137 height 15
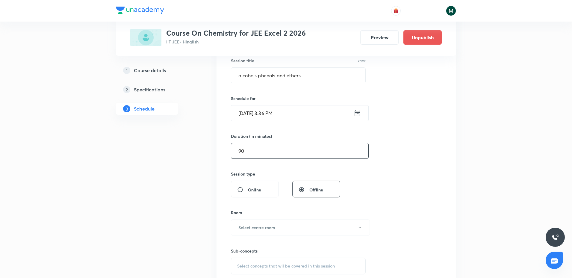
scroll to position [150, 0]
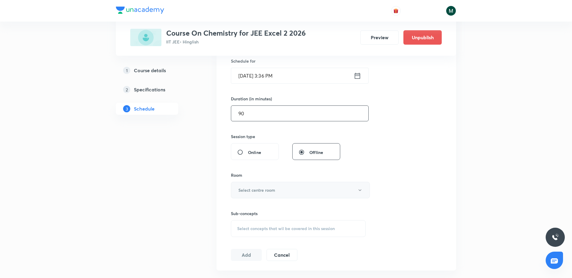
type input "90"
click at [283, 187] on button "Select centre room" at bounding box center [300, 190] width 139 height 16
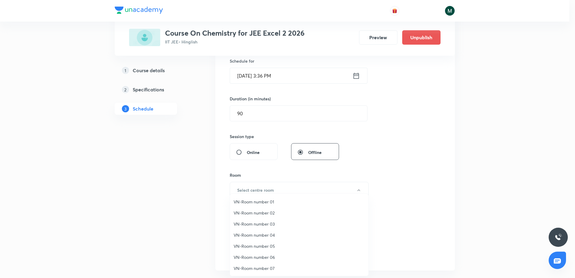
drag, startPoint x: 268, startPoint y: 235, endPoint x: 283, endPoint y: 166, distance: 71.0
click at [268, 233] on span "VN-Room number 04" at bounding box center [298, 235] width 131 height 6
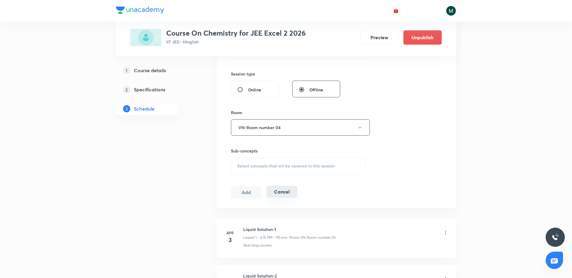
scroll to position [225, 0]
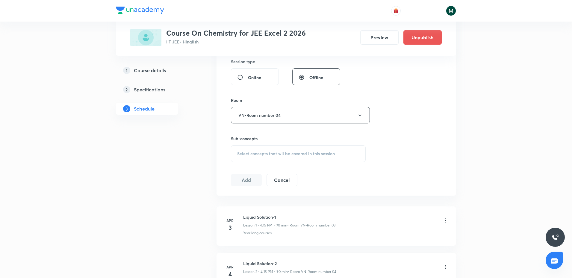
drag, startPoint x: 281, startPoint y: 150, endPoint x: 287, endPoint y: 148, distance: 6.6
click at [283, 149] on div "Select concepts that wil be covered in this session" at bounding box center [298, 153] width 135 height 17
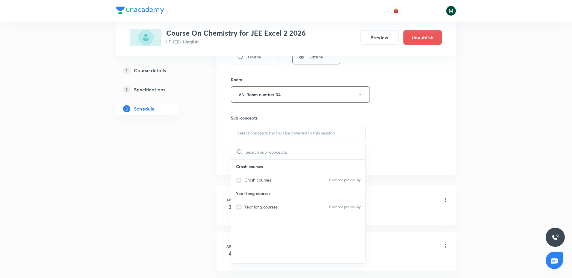
scroll to position [262, 0]
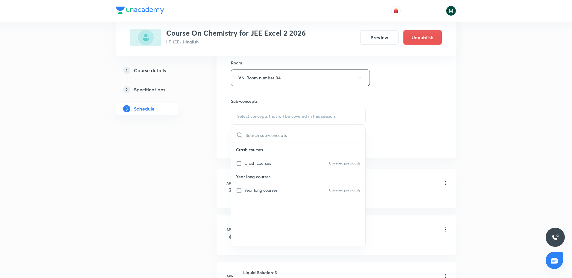
drag, startPoint x: 264, startPoint y: 167, endPoint x: 154, endPoint y: 185, distance: 112.0
click at [258, 168] on div "Crash courses Covered previously" at bounding box center [298, 162] width 134 height 13
checkbox input "true"
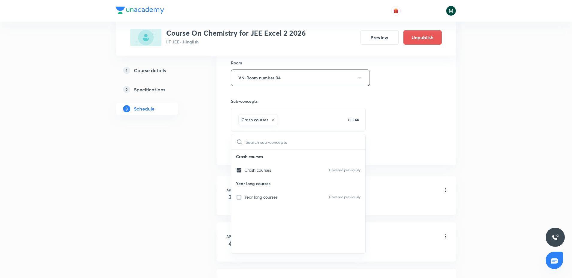
drag, startPoint x: 134, startPoint y: 191, endPoint x: 142, endPoint y: 189, distance: 8.1
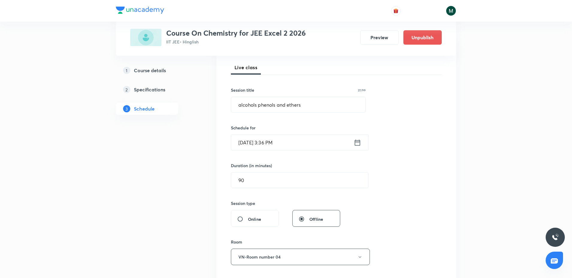
scroll to position [75, 0]
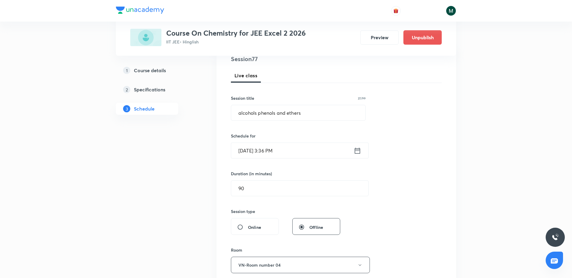
click at [276, 154] on input "Sept 4, 2025, 3:36 PM" at bounding box center [292, 150] width 122 height 15
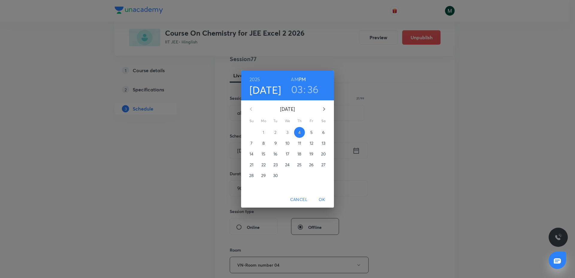
click at [310, 133] on p "5" at bounding box center [311, 132] width 2 height 6
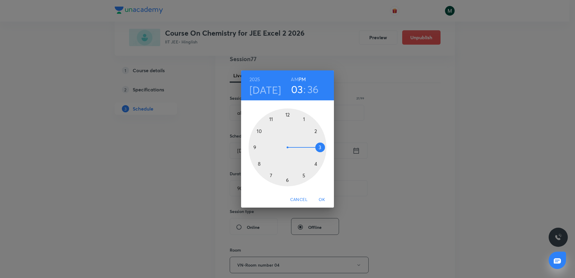
click at [317, 164] on div at bounding box center [287, 147] width 78 height 78
drag, startPoint x: 299, startPoint y: 139, endPoint x: 314, endPoint y: 148, distance: 17.2
click at [314, 148] on div at bounding box center [287, 147] width 78 height 78
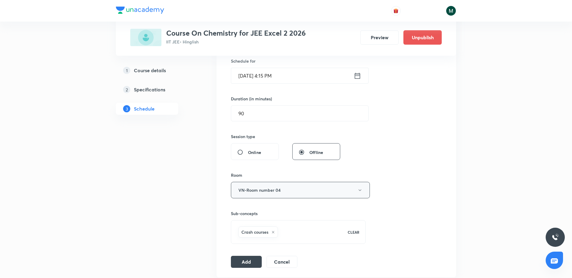
scroll to position [187, 0]
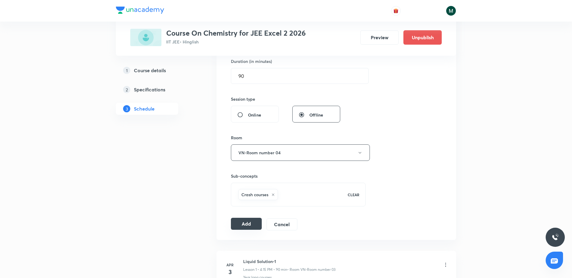
click at [246, 228] on button "Add" at bounding box center [246, 224] width 31 height 12
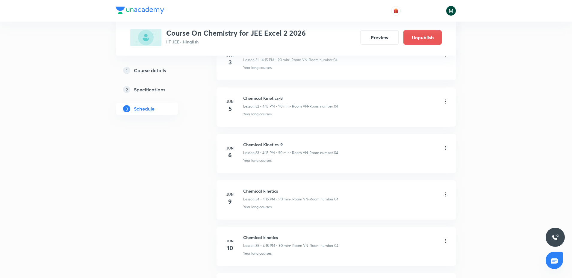
scroll to position [3453, 0]
drag, startPoint x: 361, startPoint y: 237, endPoint x: 361, endPoint y: 250, distance: 12.6
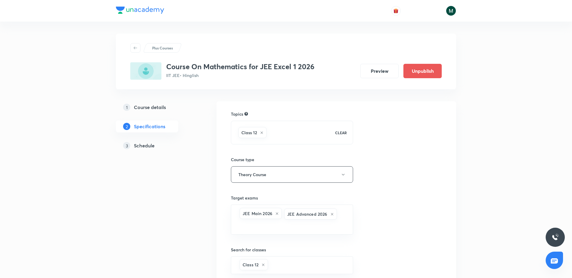
click at [133, 149] on link "3 Schedule" at bounding box center [156, 145] width 81 height 12
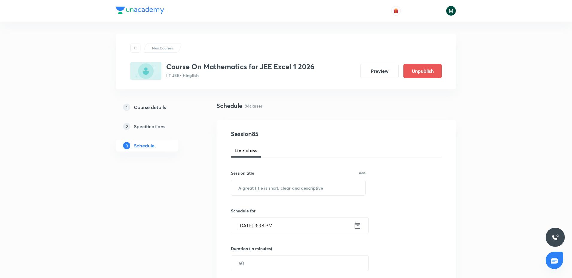
click at [143, 145] on h5 "Schedule" at bounding box center [144, 145] width 21 height 7
click at [274, 184] on input "text" at bounding box center [298, 187] width 134 height 15
paste input "definite integration"
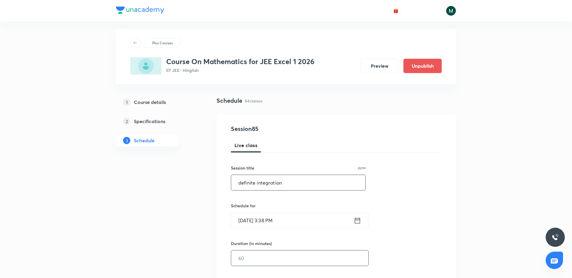
scroll to position [75, 0]
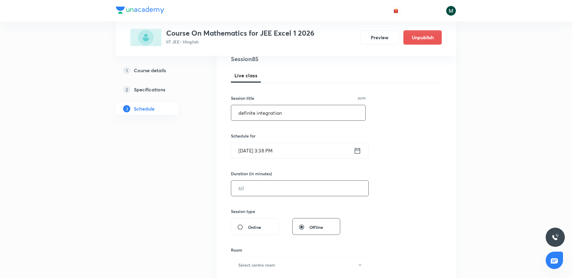
type input "definite integration"
click at [281, 192] on input "text" at bounding box center [299, 188] width 137 height 15
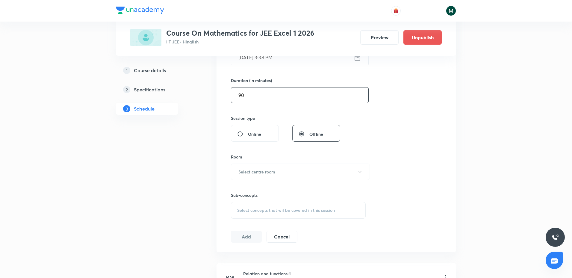
scroll to position [187, 0]
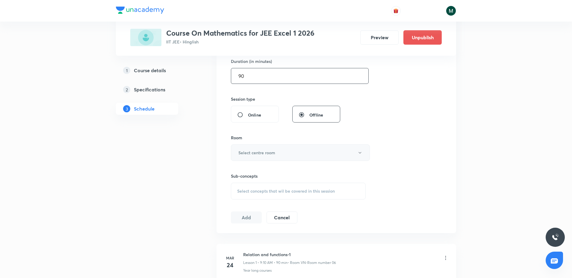
type input "90"
click at [261, 150] on h6 "Select centre room" at bounding box center [256, 152] width 37 height 6
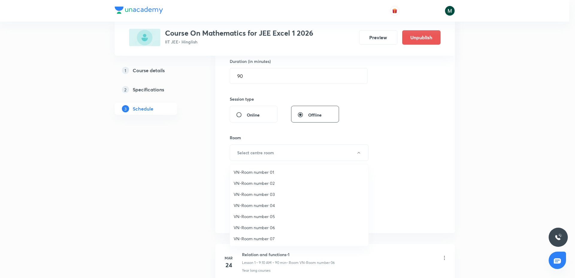
click at [270, 224] on span "VN-Room number 06" at bounding box center [298, 227] width 131 height 6
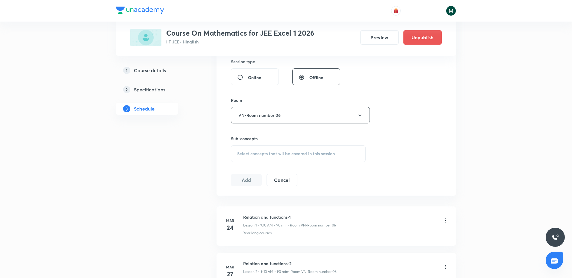
click at [270, 148] on div "Select concepts that wil be covered in this session" at bounding box center [298, 153] width 135 height 17
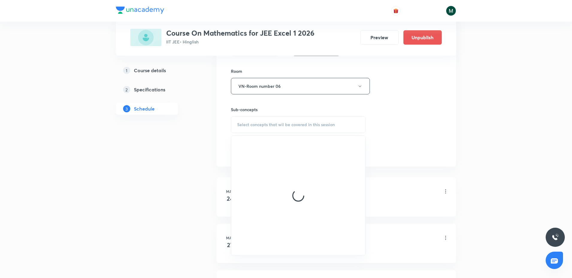
scroll to position [262, 0]
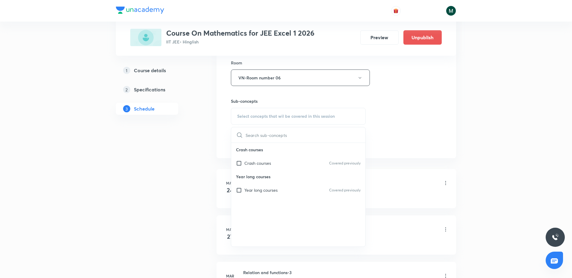
click at [263, 158] on div "Crash courses Covered previously" at bounding box center [298, 162] width 134 height 13
checkbox input "true"
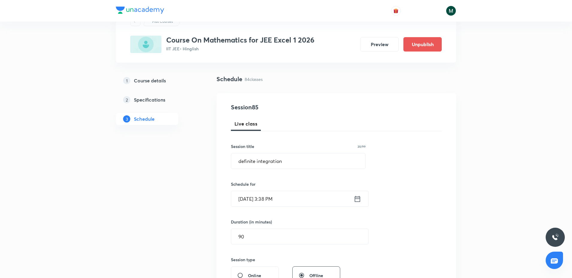
scroll to position [37, 0]
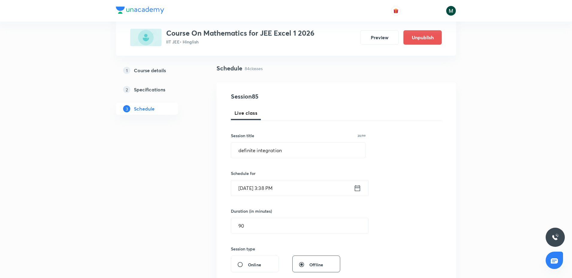
drag, startPoint x: 312, startPoint y: 170, endPoint x: 469, endPoint y: 181, distance: 157.5
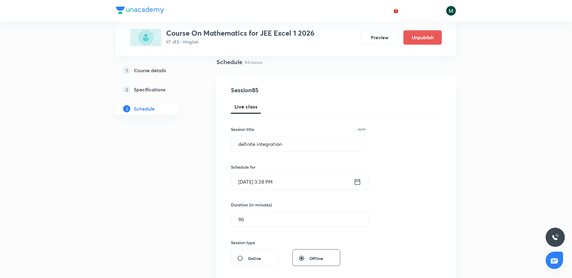
drag, startPoint x: 411, startPoint y: 141, endPoint x: 413, endPoint y: 158, distance: 17.2
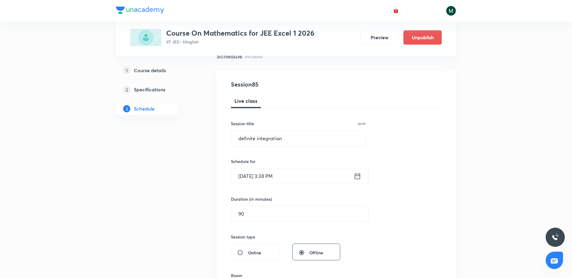
scroll to position [49, 0]
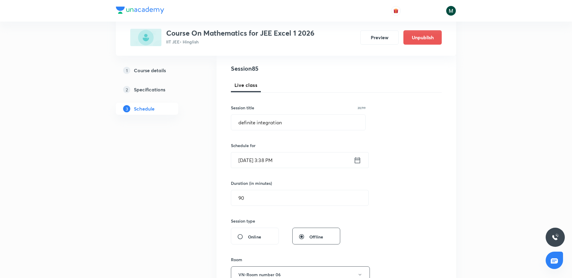
drag, startPoint x: 406, startPoint y: 141, endPoint x: 406, endPoint y: 161, distance: 19.8
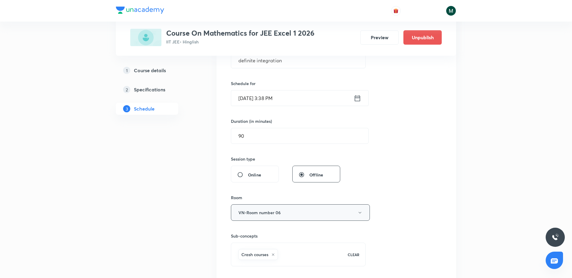
scroll to position [75, 0]
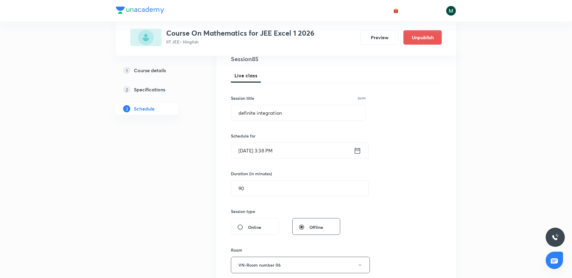
click at [297, 146] on input "Sept 4, 2025, 3:38 PM" at bounding box center [292, 150] width 122 height 15
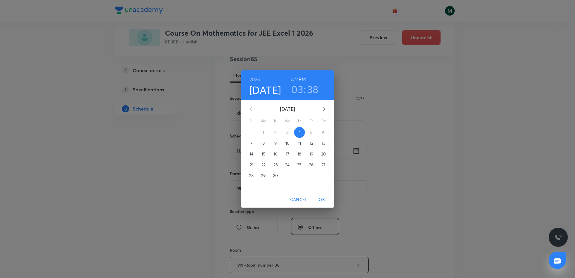
click at [309, 133] on span "5" at bounding box center [311, 132] width 11 height 6
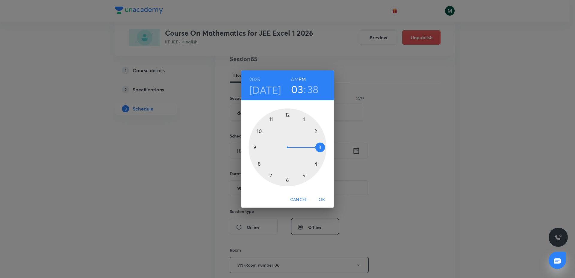
click at [293, 90] on h3 "03" at bounding box center [297, 89] width 12 height 13
click at [255, 150] on div at bounding box center [287, 147] width 78 height 78
click at [295, 76] on h6 "AM" at bounding box center [294, 79] width 7 height 8
click at [319, 148] on div at bounding box center [287, 147] width 78 height 78
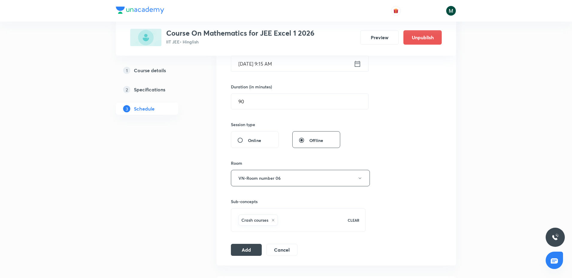
scroll to position [187, 0]
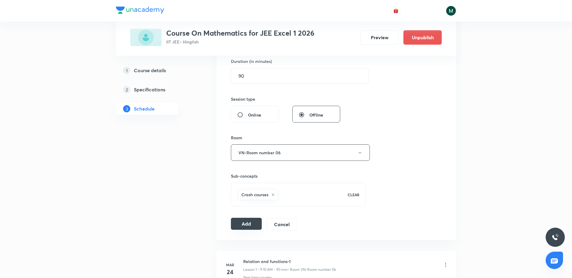
click at [241, 226] on button "Add" at bounding box center [246, 224] width 31 height 12
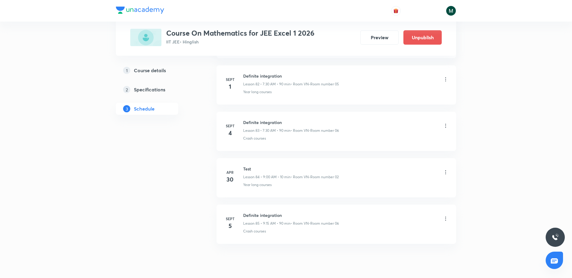
scroll to position [3871, 0]
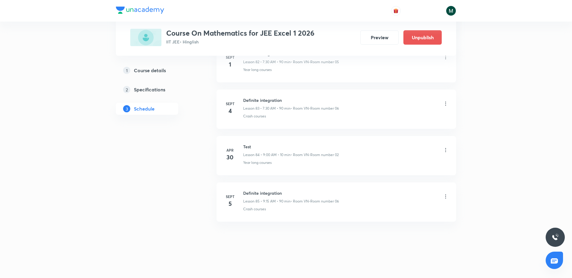
drag, startPoint x: 284, startPoint y: 114, endPoint x: 285, endPoint y: 211, distance: 97.3
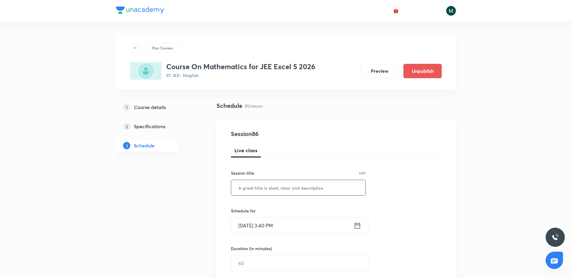
click at [271, 194] on input "text" at bounding box center [298, 187] width 134 height 15
paste input "definite integration"
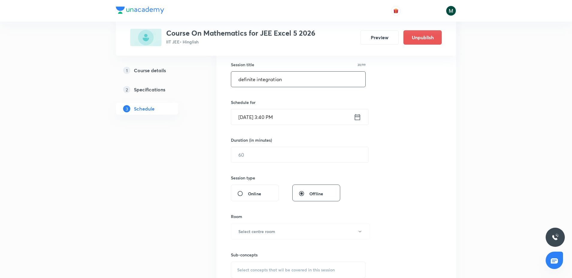
scroll to position [112, 0]
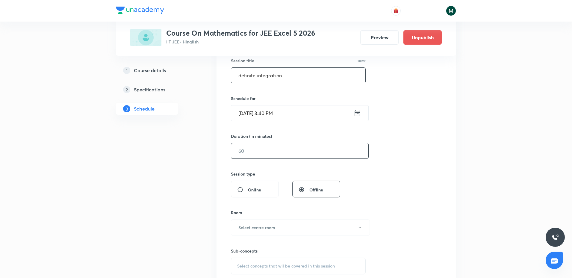
type input "definite integration"
click at [254, 154] on input "text" at bounding box center [299, 150] width 137 height 15
type input "90"
click at [283, 227] on button "Select centre room" at bounding box center [300, 227] width 139 height 16
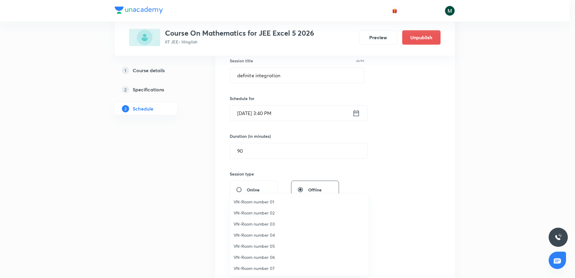
click at [272, 257] on span "VN-Room number 06" at bounding box center [298, 257] width 131 height 6
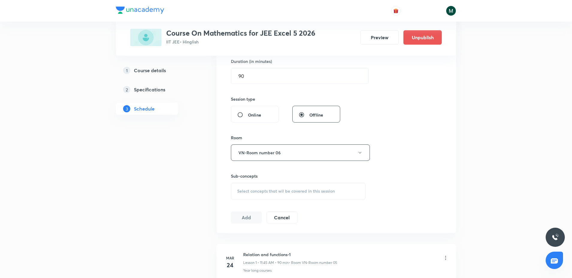
click at [292, 193] on span "Select concepts that wil be covered in this session" at bounding box center [286, 191] width 98 height 5
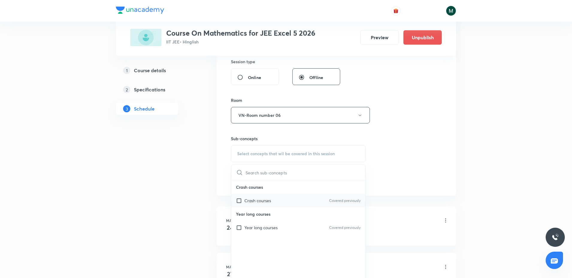
click at [264, 204] on div "Crash courses Covered previously" at bounding box center [298, 200] width 134 height 13
checkbox input "true"
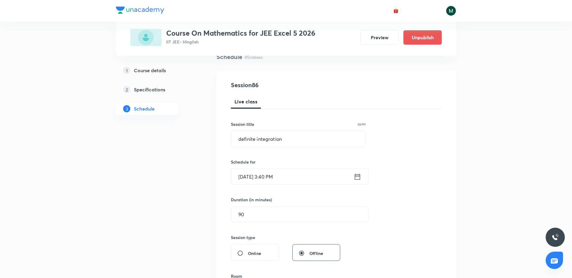
scroll to position [37, 0]
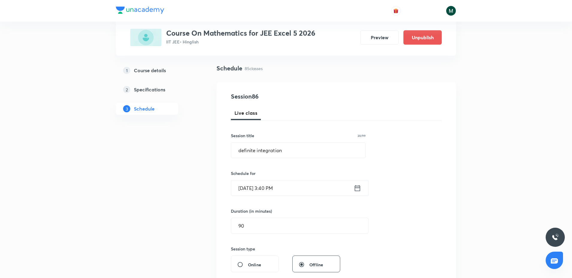
click at [294, 189] on input "Sept 4, 2025, 3:40 PM" at bounding box center [292, 187] width 122 height 15
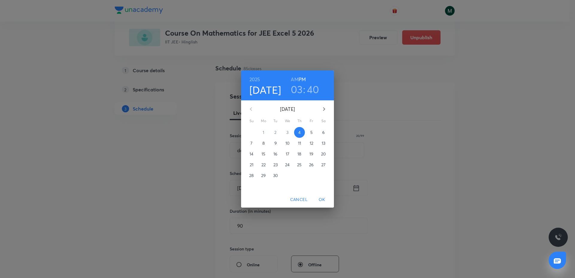
click at [312, 131] on p "5" at bounding box center [311, 132] width 2 height 6
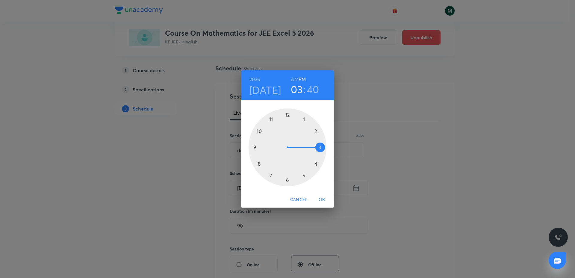
click at [272, 121] on div at bounding box center [287, 147] width 78 height 78
click at [295, 76] on h6 "AM" at bounding box center [294, 79] width 7 height 8
drag, startPoint x: 274, startPoint y: 130, endPoint x: 264, endPoint y: 147, distance: 19.7
click at [264, 147] on div at bounding box center [287, 147] width 78 height 78
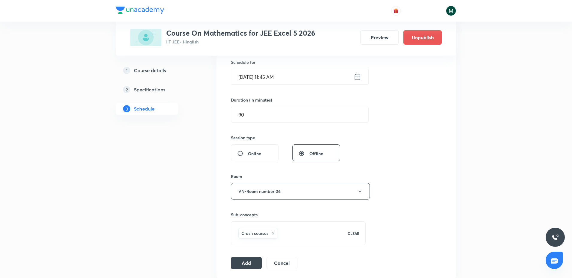
scroll to position [150, 0]
click at [248, 263] on button "Add" at bounding box center [246, 261] width 31 height 12
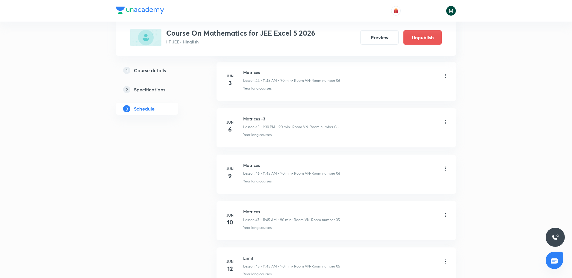
drag, startPoint x: 301, startPoint y: 81, endPoint x: 313, endPoint y: 241, distance: 160.6
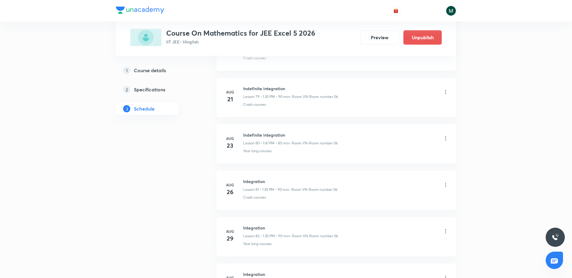
scroll to position [3917, 0]
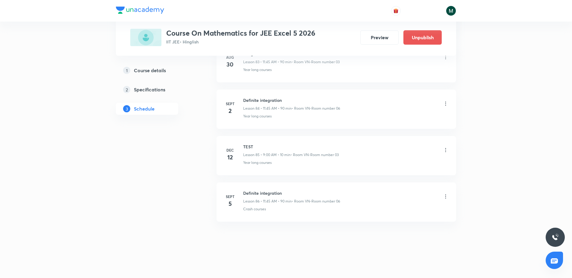
drag, startPoint x: 279, startPoint y: 99, endPoint x: 281, endPoint y: 256, distance: 156.3
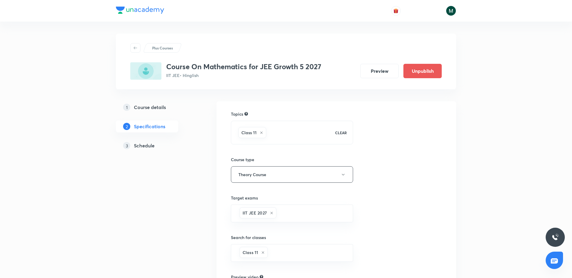
click at [135, 143] on h5 "Schedule" at bounding box center [144, 145] width 21 height 7
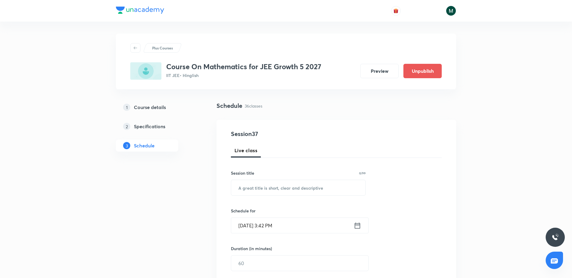
click at [257, 196] on div "Session 37 Live class Session title 0/99 ​ Schedule for [DATE] 3:42 PM ​ Durati…" at bounding box center [336, 269] width 211 height 281
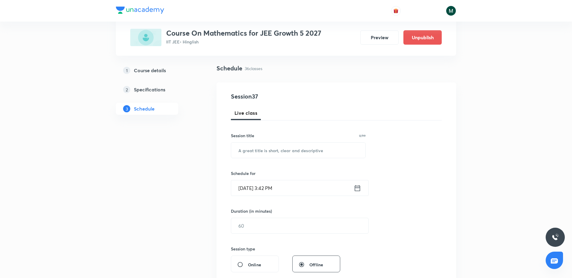
click at [265, 140] on div "Session title 0/99 ​" at bounding box center [298, 145] width 135 height 26
click at [260, 147] on input "text" at bounding box center [298, 149] width 134 height 15
paste input "compound angles"
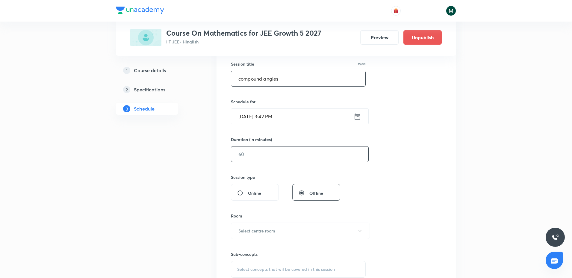
scroll to position [112, 0]
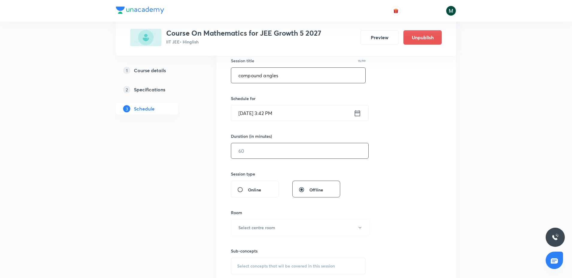
type input "compound angles"
click at [264, 145] on input "text" at bounding box center [299, 150] width 137 height 15
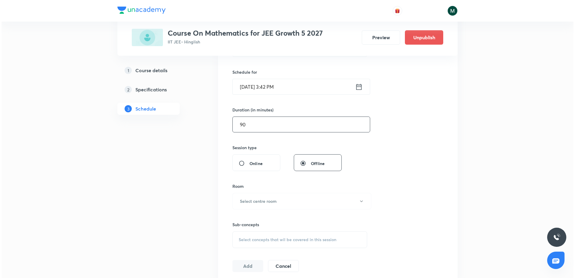
scroll to position [150, 0]
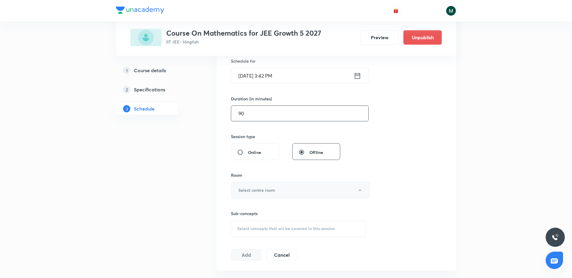
type input "90"
click at [253, 197] on button "Select centre room" at bounding box center [300, 190] width 139 height 16
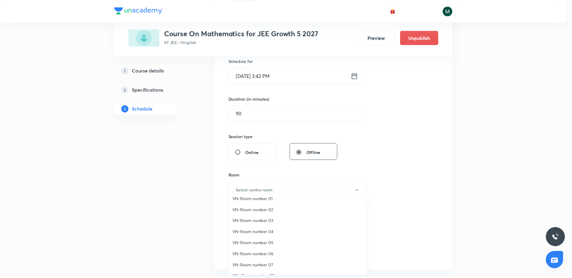
scroll to position [0, 0]
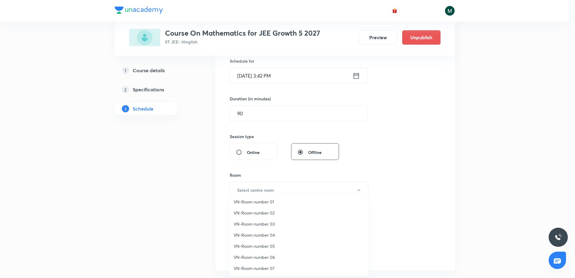
click at [275, 254] on span "VN-Room number 06" at bounding box center [298, 257] width 131 height 6
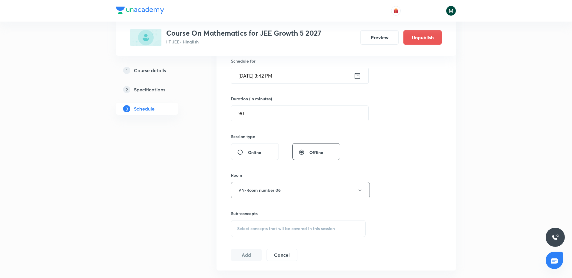
click at [290, 228] on span "Select concepts that wil be covered in this session" at bounding box center [286, 228] width 98 height 5
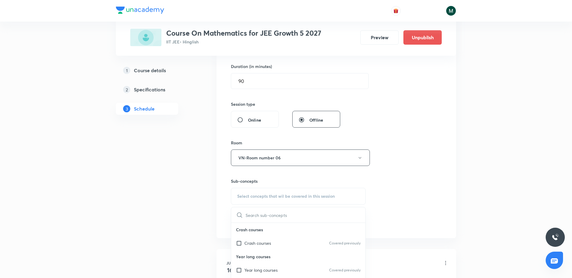
scroll to position [225, 0]
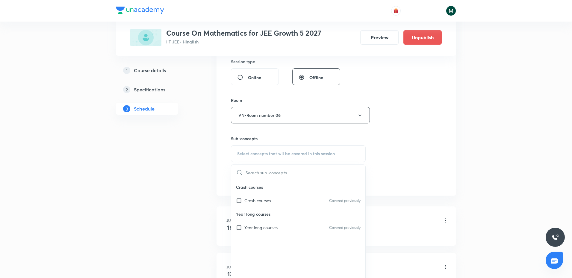
drag, startPoint x: 252, startPoint y: 198, endPoint x: 82, endPoint y: 208, distance: 170.6
click at [240, 200] on div "Crash courses" at bounding box center [253, 200] width 35 height 6
checkbox input "true"
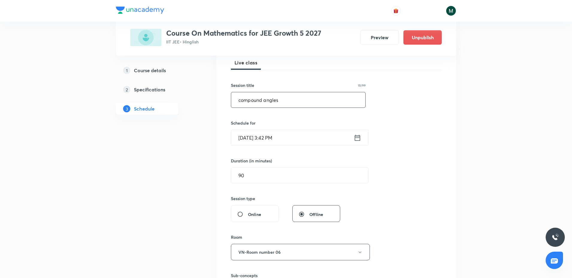
scroll to position [75, 0]
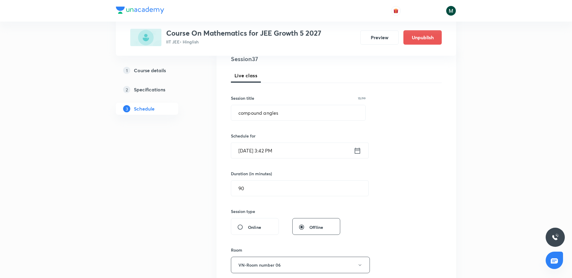
click at [293, 152] on input "Sept 4, 2025, 3:42 PM" at bounding box center [292, 150] width 122 height 15
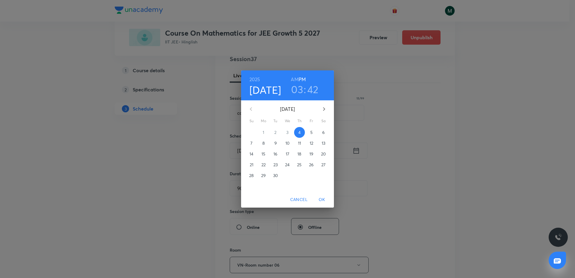
click at [311, 127] on button "5" at bounding box center [311, 132] width 11 height 11
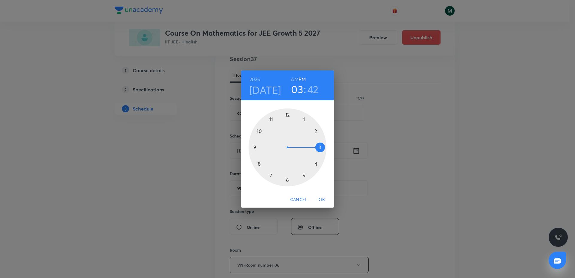
click at [286, 180] on div at bounding box center [287, 147] width 78 height 78
drag, startPoint x: 284, startPoint y: 121, endPoint x: 287, endPoint y: 120, distance: 3.1
click at [287, 120] on div at bounding box center [287, 147] width 78 height 78
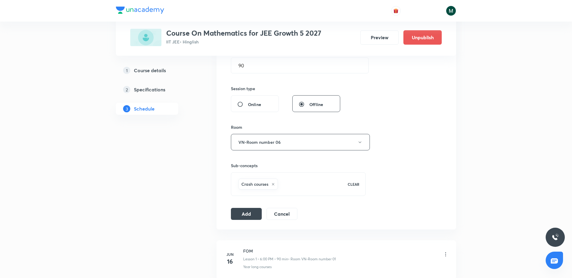
scroll to position [225, 0]
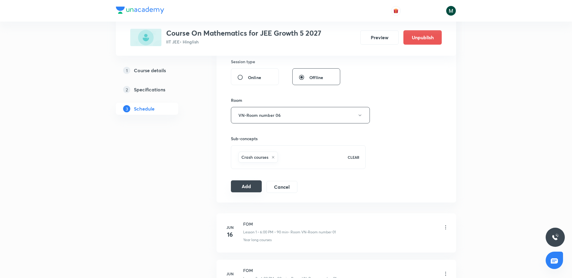
click at [250, 191] on button "Add" at bounding box center [246, 186] width 31 height 12
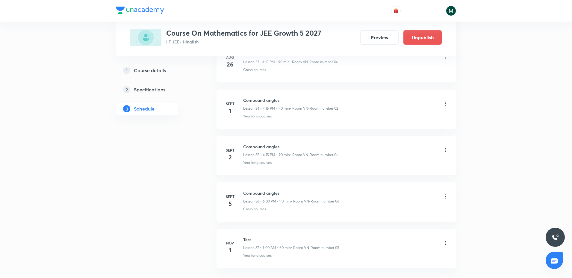
scroll to position [1644, 0]
drag, startPoint x: 356, startPoint y: 162, endPoint x: 358, endPoint y: 189, distance: 26.7
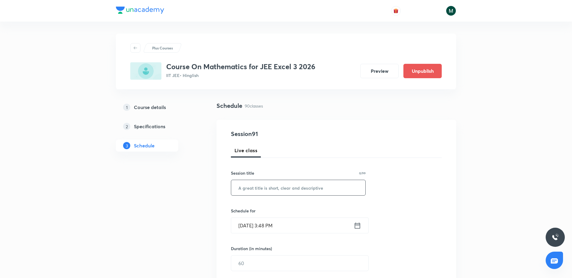
click at [276, 184] on input "text" at bounding box center [298, 187] width 134 height 15
paste input "Integrals"
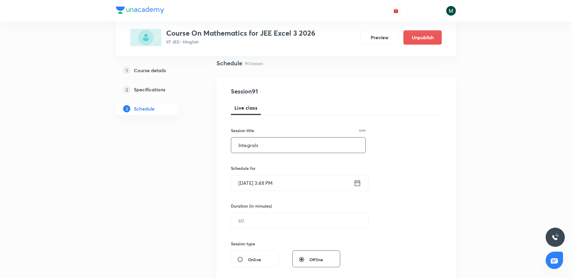
scroll to position [75, 0]
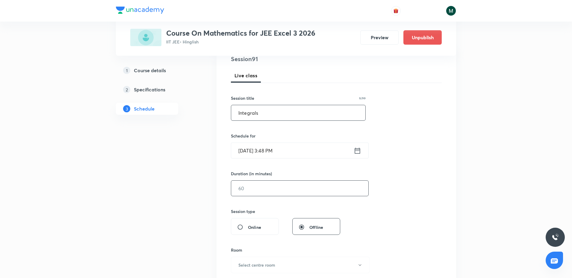
type input "Integrals"
click at [262, 189] on input "text" at bounding box center [299, 188] width 137 height 15
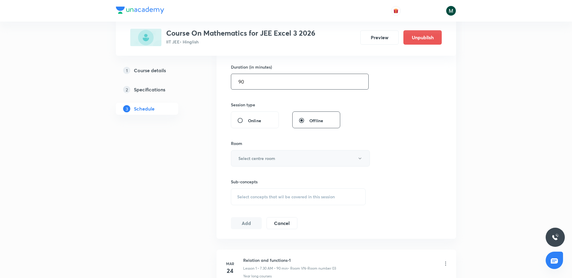
scroll to position [187, 0]
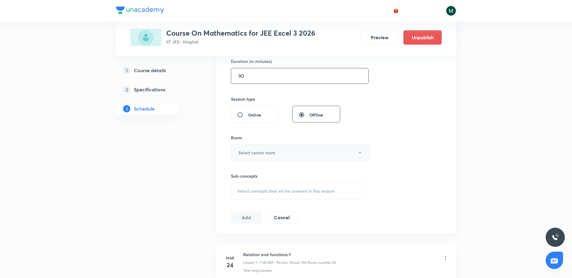
type input "90"
click at [277, 147] on button "Select centre room" at bounding box center [300, 152] width 139 height 16
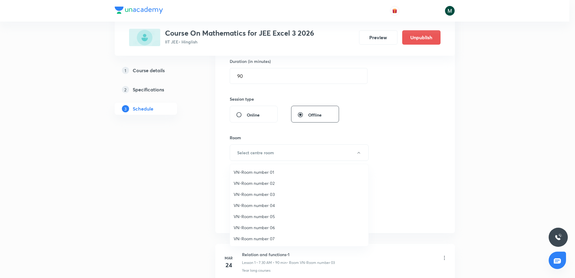
click at [273, 206] on span "VN-Room number 04" at bounding box center [298, 205] width 131 height 6
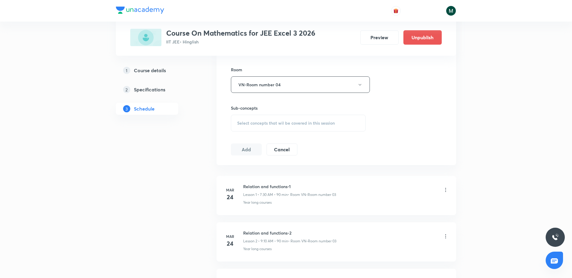
scroll to position [262, 0]
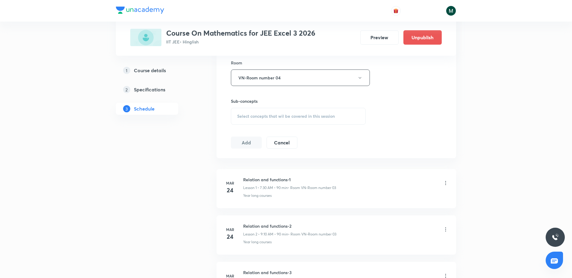
click at [280, 105] on div "Sub-concepts Select concepts that wil be covered in this session" at bounding box center [298, 111] width 135 height 27
click at [279, 116] on span "Select concepts that wil be covered in this session" at bounding box center [286, 116] width 98 height 5
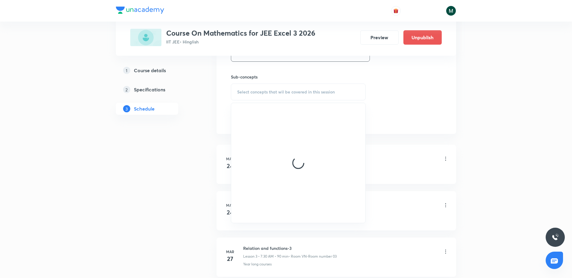
scroll to position [299, 0]
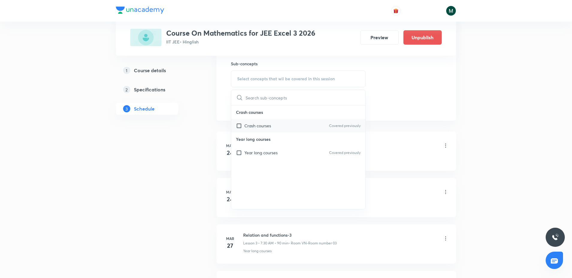
click at [263, 126] on p "Crash courses" at bounding box center [257, 125] width 27 height 6
checkbox input "true"
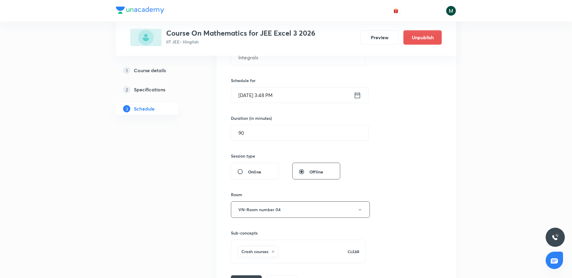
scroll to position [112, 0]
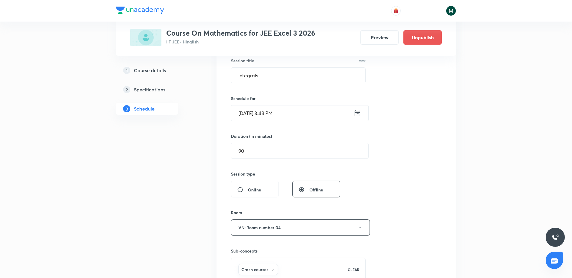
click at [282, 108] on input "[DATE] 3:48 PM" at bounding box center [292, 112] width 122 height 15
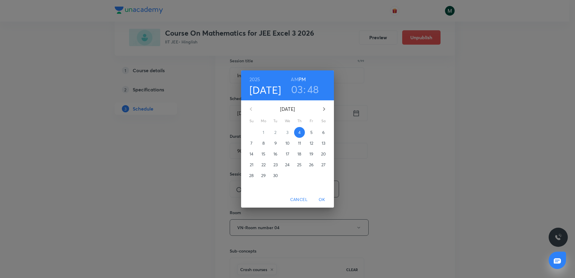
click at [313, 134] on span "5" at bounding box center [311, 132] width 11 height 6
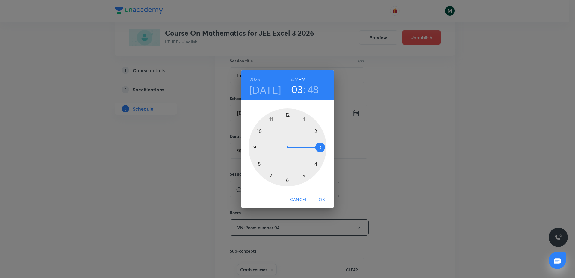
click at [254, 147] on div at bounding box center [287, 147] width 78 height 78
click at [297, 79] on h6 "AM" at bounding box center [294, 79] width 7 height 8
drag, startPoint x: 300, startPoint y: 121, endPoint x: 312, endPoint y: 144, distance: 26.5
click at [312, 145] on div at bounding box center [287, 147] width 78 height 78
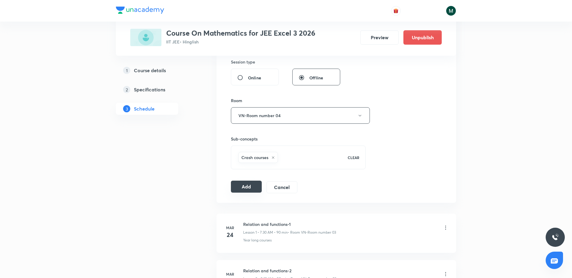
scroll to position [225, 0]
click at [254, 190] on button "Add" at bounding box center [246, 186] width 31 height 12
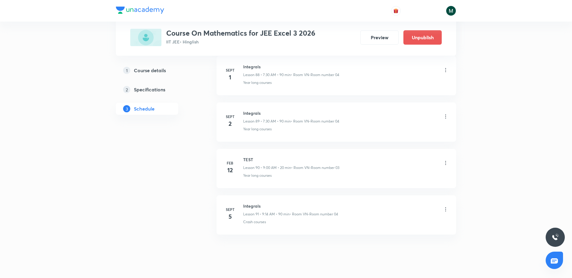
scroll to position [4149, 0]
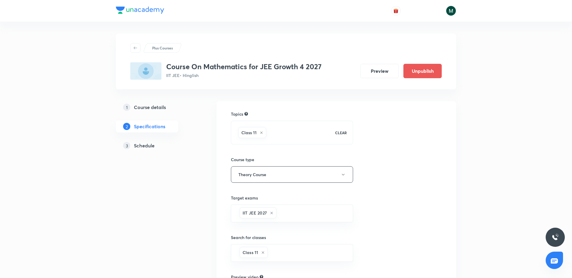
click at [149, 149] on link "3 Schedule" at bounding box center [156, 145] width 81 height 12
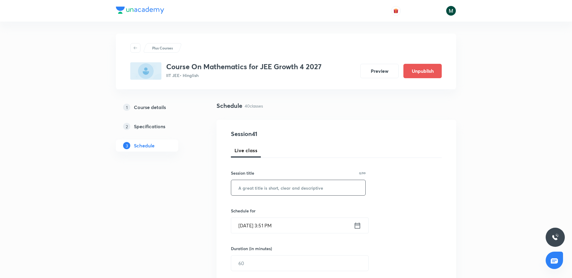
drag, startPoint x: 256, startPoint y: 196, endPoint x: 252, endPoint y: 186, distance: 10.8
click at [256, 196] on div "Session 41 Live class Session title 0/99 ​ Schedule for Sept 4, 2025, 3:51 PM ​…" at bounding box center [336, 269] width 211 height 281
click at [271, 180] on input "text" at bounding box center [298, 187] width 134 height 15
paste input "Compound Angles"
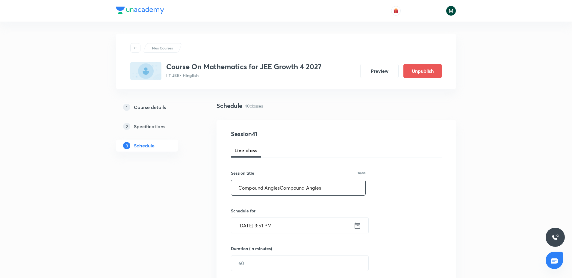
scroll to position [75, 0]
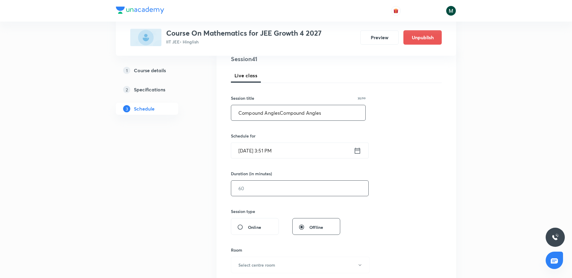
type input "Compound AnglesCompound Angles"
click at [260, 186] on input "text" at bounding box center [299, 188] width 137 height 15
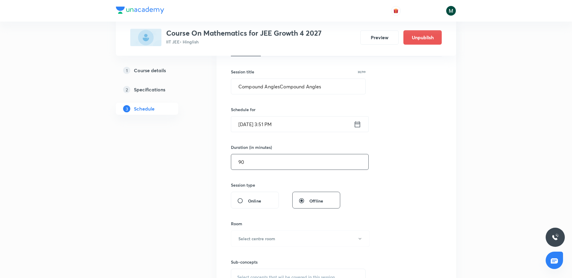
scroll to position [112, 0]
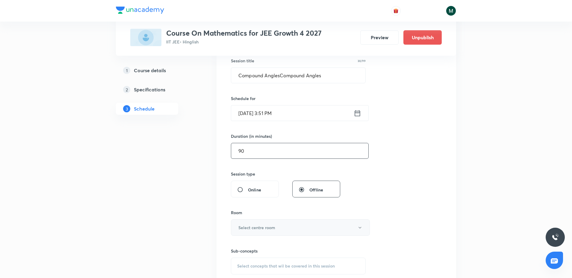
type input "90"
click at [262, 232] on button "Select centre room" at bounding box center [300, 227] width 139 height 16
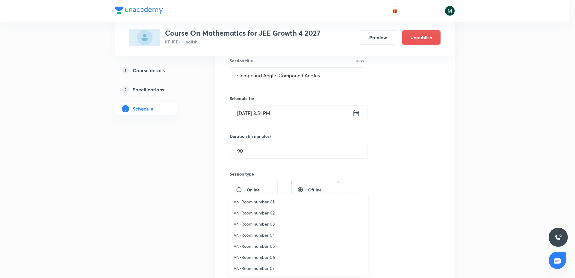
drag, startPoint x: 263, startPoint y: 265, endPoint x: 263, endPoint y: 195, distance: 70.1
click at [262, 264] on li "VN-Room number 07" at bounding box center [299, 268] width 138 height 11
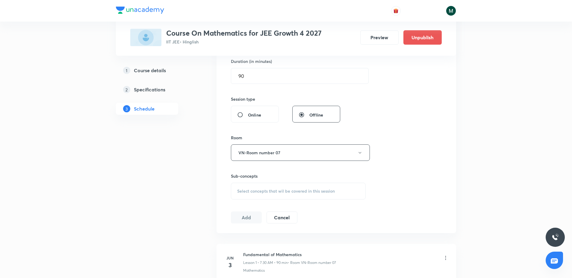
click at [274, 184] on div "Select concepts that wil be covered in this session" at bounding box center [298, 191] width 135 height 17
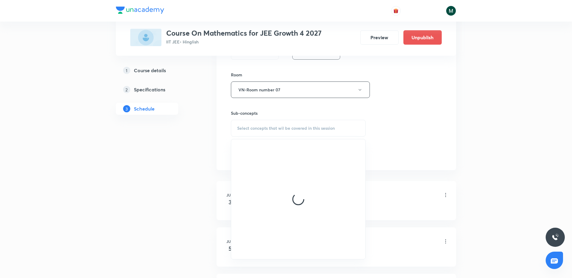
scroll to position [262, 0]
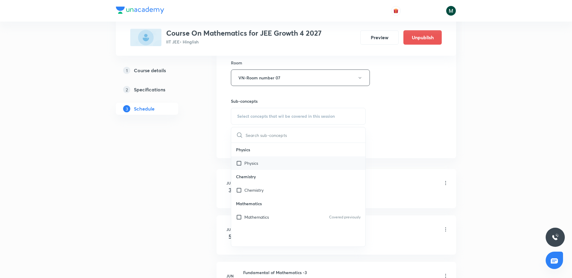
click at [265, 167] on div "Physics" at bounding box center [298, 162] width 134 height 13
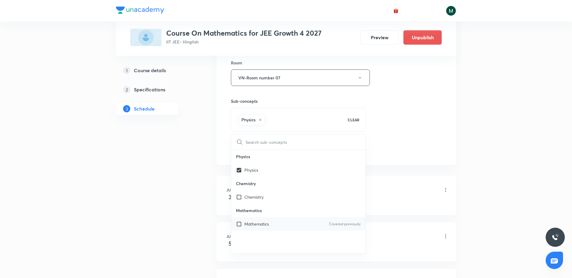
drag, startPoint x: 254, startPoint y: 225, endPoint x: 255, endPoint y: 219, distance: 5.8
click at [254, 225] on p "Mathematics" at bounding box center [256, 224] width 25 height 6
checkbox input "true"
click at [254, 200] on div "Chemistry" at bounding box center [298, 196] width 134 height 13
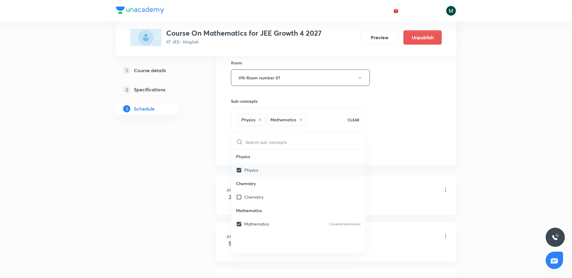
checkbox input "true"
click at [250, 215] on div "Chemistry" at bounding box center [298, 210] width 134 height 13
checkbox input "true"
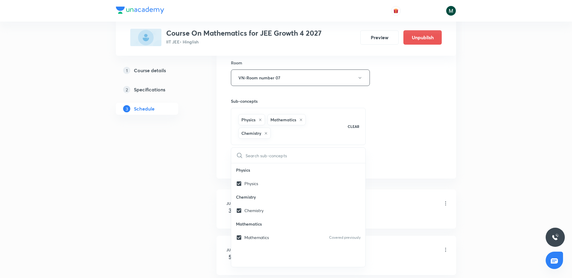
checkbox input "false"
checkbox input "true"
click at [250, 182] on p "Chemistry" at bounding box center [298, 183] width 134 height 13
drag, startPoint x: 241, startPoint y: 170, endPoint x: 199, endPoint y: 175, distance: 42.2
click at [242, 170] on input "checkbox" at bounding box center [240, 170] width 8 height 6
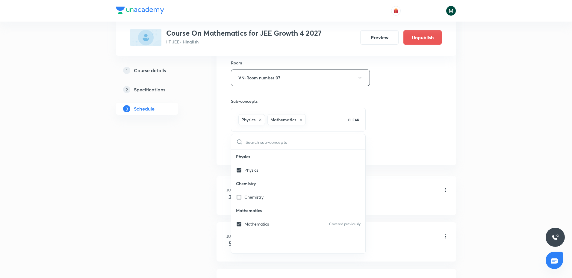
checkbox input "false"
checkbox input "true"
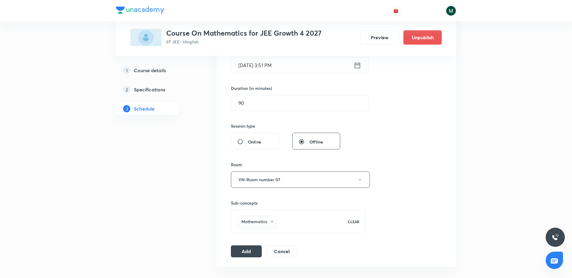
scroll to position [150, 0]
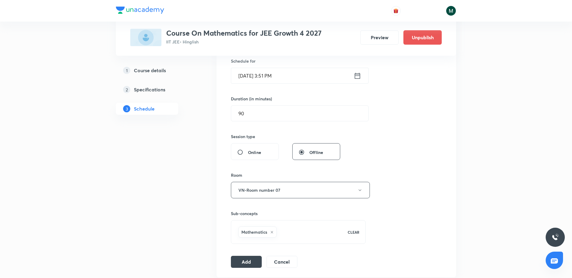
click at [277, 76] on input "Sept 4, 2025, 3:51 PM" at bounding box center [292, 75] width 122 height 15
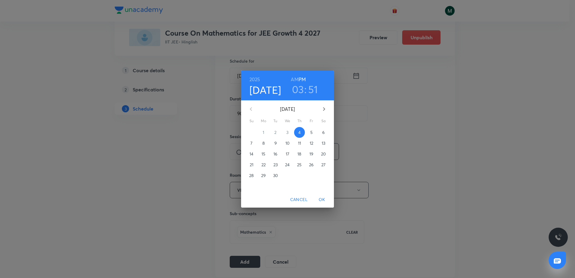
click at [310, 131] on span "5" at bounding box center [311, 132] width 11 height 6
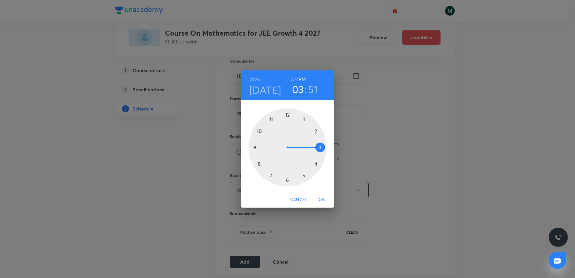
click at [272, 174] on div at bounding box center [287, 147] width 78 height 78
click at [295, 77] on h6 "AM" at bounding box center [294, 79] width 7 height 8
drag, startPoint x: 288, startPoint y: 147, endPoint x: 286, endPoint y: 184, distance: 36.9
click at [286, 184] on div at bounding box center [287, 147] width 78 height 78
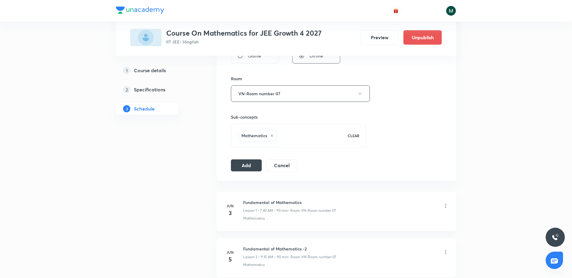
scroll to position [299, 0]
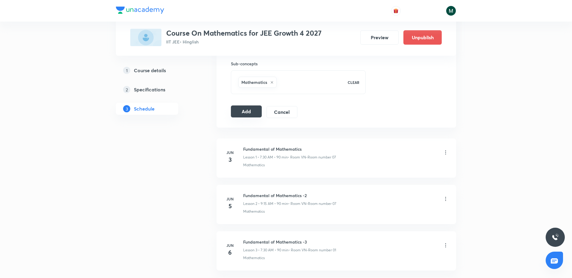
click at [241, 113] on button "Add" at bounding box center [246, 111] width 31 height 12
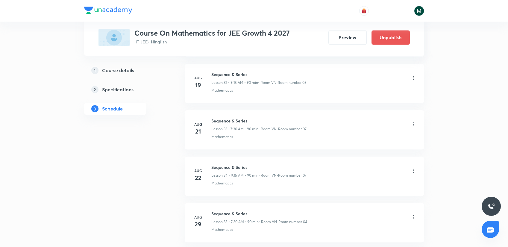
scroll to position [1811, 0]
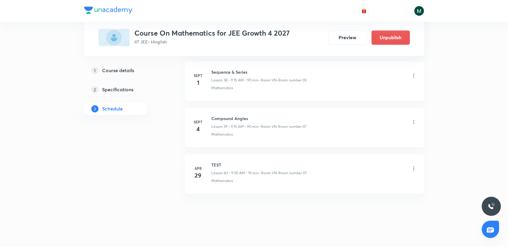
drag, startPoint x: 248, startPoint y: 122, endPoint x: 259, endPoint y: 237, distance: 115.2
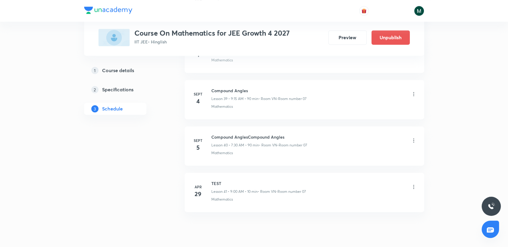
scroll to position [1857, 0]
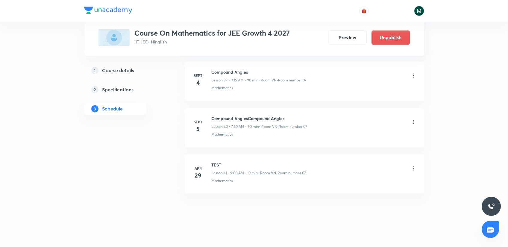
click at [416, 119] on icon at bounding box center [414, 122] width 6 height 6
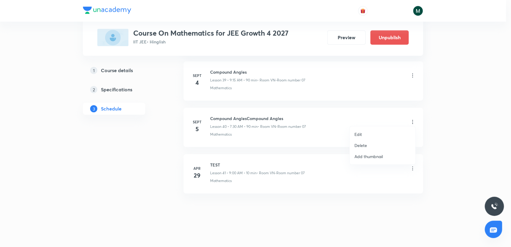
click at [362, 136] on li "Edit" at bounding box center [383, 134] width 66 height 11
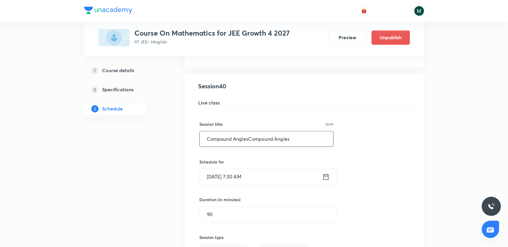
drag, startPoint x: 288, startPoint y: 134, endPoint x: 80, endPoint y: 136, distance: 208.4
paste input "text"
type input "Compound Angles"
click at [372, 156] on div "Session title 15/99 Compound Angles ​ Schedule for Sept 5, 2025, 7:30 AM ​ Dura…" at bounding box center [304, 239] width 210 height 261
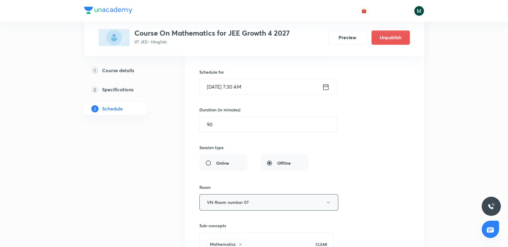
scroll to position [1990, 0]
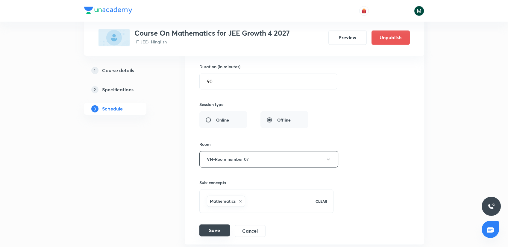
click at [216, 222] on div "Session title 15/99 Compound Angles ​ Schedule for Sept 5, 2025, 7:30 AM ​ Dura…" at bounding box center [304, 106] width 210 height 261
click at [216, 224] on button "Save" at bounding box center [214, 230] width 31 height 12
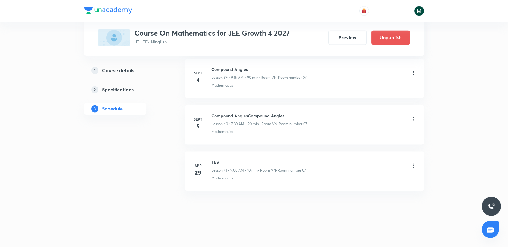
scroll to position [1857, 0]
click at [232, 118] on h6 "Compound Angles" at bounding box center [259, 118] width 96 height 6
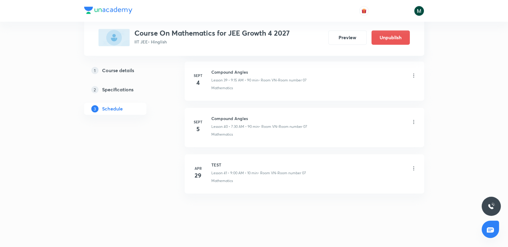
click at [232, 118] on h6 "Compound Angles" at bounding box center [259, 118] width 96 height 6
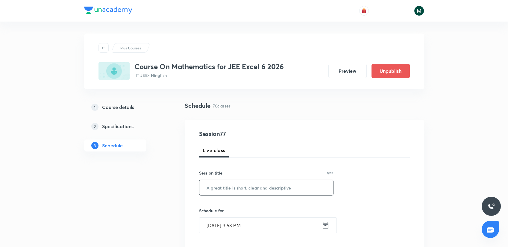
click at [231, 190] on input "text" at bounding box center [266, 187] width 134 height 15
paste input "Integrals"
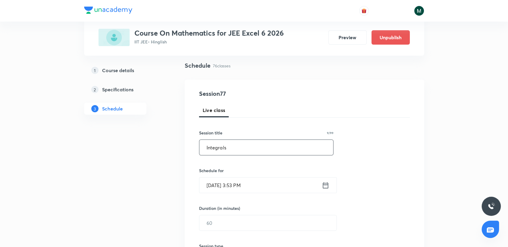
scroll to position [100, 0]
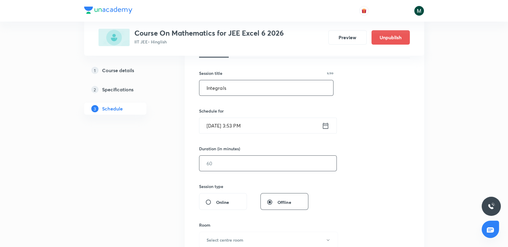
type input "Integrals"
click at [237, 159] on input "text" at bounding box center [267, 163] width 137 height 15
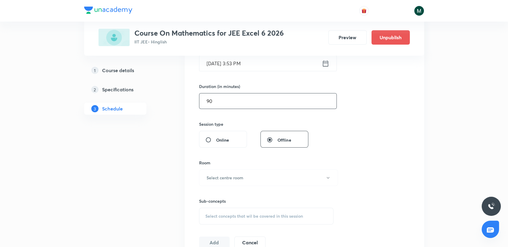
scroll to position [166, 0]
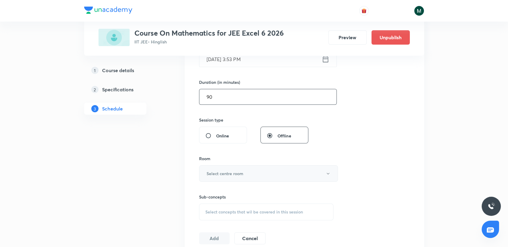
type input "90"
click at [242, 167] on button "Select centre room" at bounding box center [268, 173] width 139 height 16
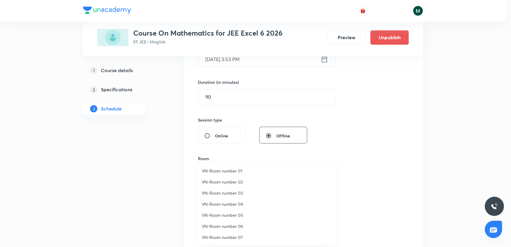
click at [237, 191] on span "VN-Room number 03" at bounding box center [267, 193] width 131 height 6
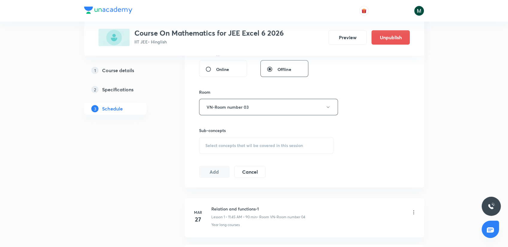
click at [233, 148] on div "Select concepts that wil be covered in this session" at bounding box center [266, 145] width 135 height 17
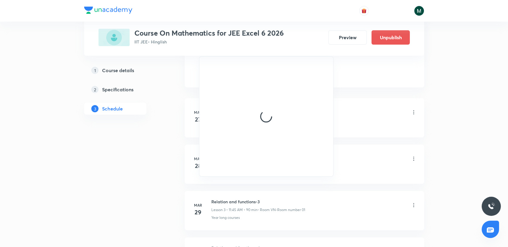
scroll to position [299, 0]
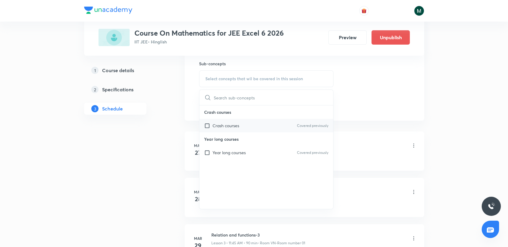
drag, startPoint x: 223, startPoint y: 113, endPoint x: 216, endPoint y: 124, distance: 12.5
click at [222, 114] on p "Crash courses" at bounding box center [266, 111] width 134 height 13
click at [215, 124] on p "Crash courses" at bounding box center [226, 125] width 27 height 6
checkbox input "true"
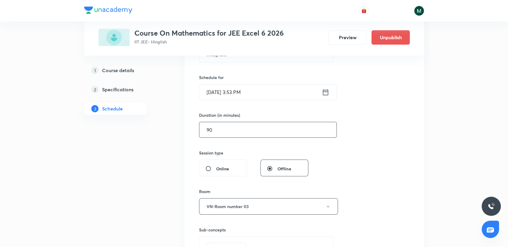
scroll to position [133, 0]
click at [252, 91] on input "[DATE] 3:53 PM" at bounding box center [260, 92] width 122 height 15
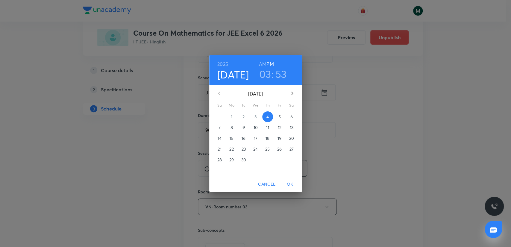
click at [277, 119] on span "5" at bounding box center [279, 117] width 11 height 6
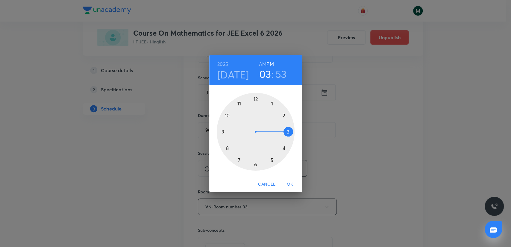
click at [242, 101] on div at bounding box center [256, 132] width 78 height 78
click at [263, 64] on h6 "AM" at bounding box center [262, 64] width 7 height 8
drag, startPoint x: 245, startPoint y: 134, endPoint x: 233, endPoint y: 131, distance: 11.9
click at [233, 131] on div at bounding box center [256, 132] width 78 height 78
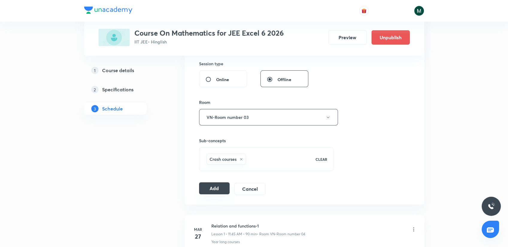
scroll to position [233, 0]
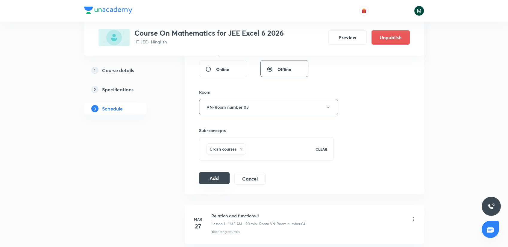
click at [208, 173] on button "Add" at bounding box center [214, 178] width 31 height 12
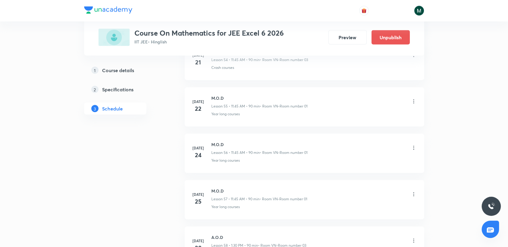
scroll to position [3479, 0]
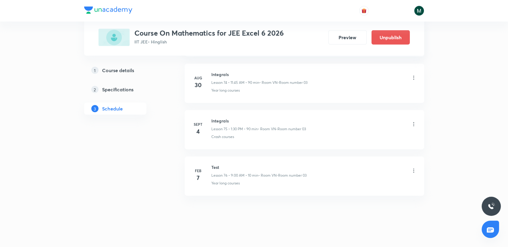
drag, startPoint x: 230, startPoint y: 155, endPoint x: 217, endPoint y: 247, distance: 92.5
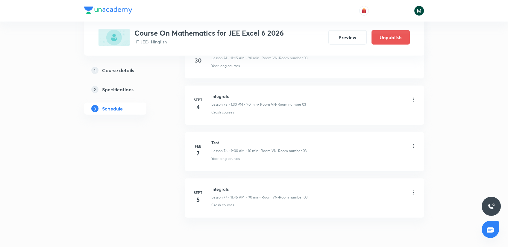
scroll to position [3525, 0]
